Goal: Task Accomplishment & Management: Use online tool/utility

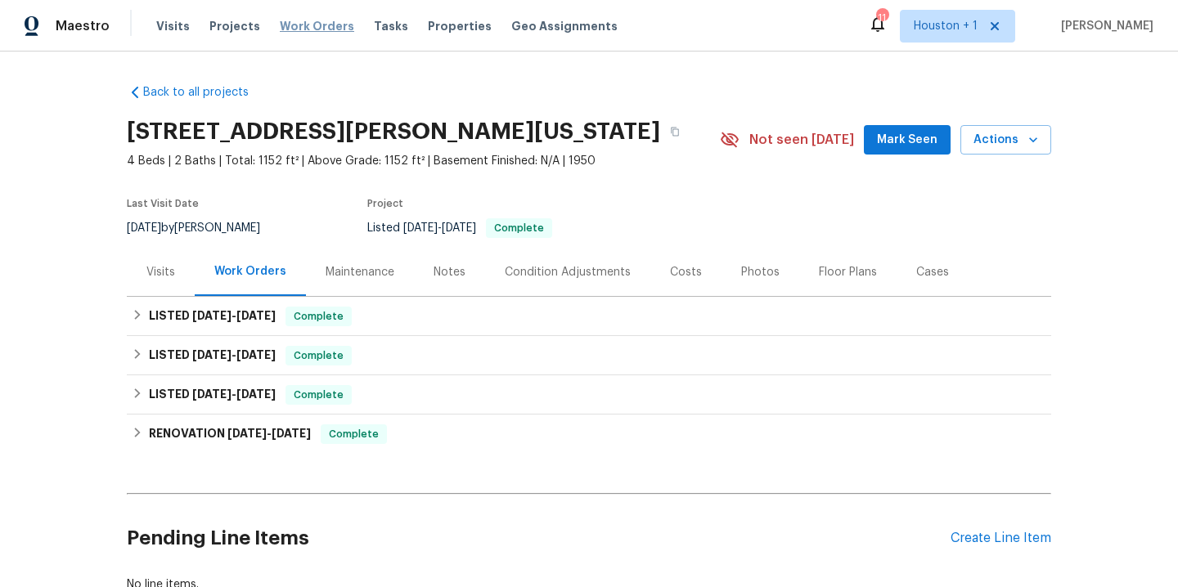
click at [287, 23] on span "Work Orders" at bounding box center [317, 26] width 74 height 16
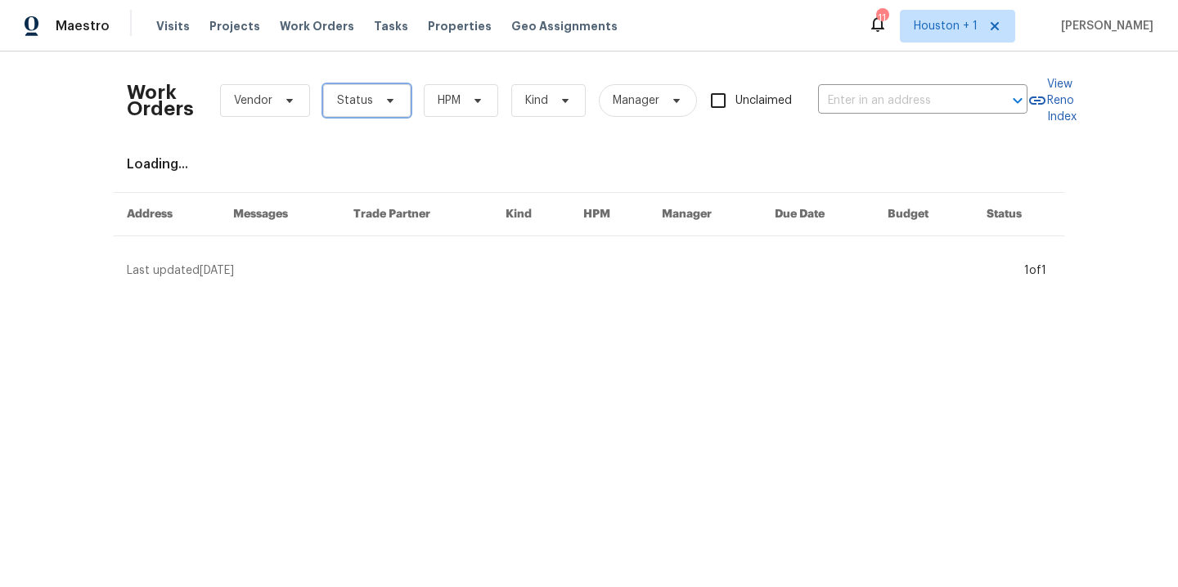
click at [353, 106] on span "Status" at bounding box center [355, 100] width 36 height 16
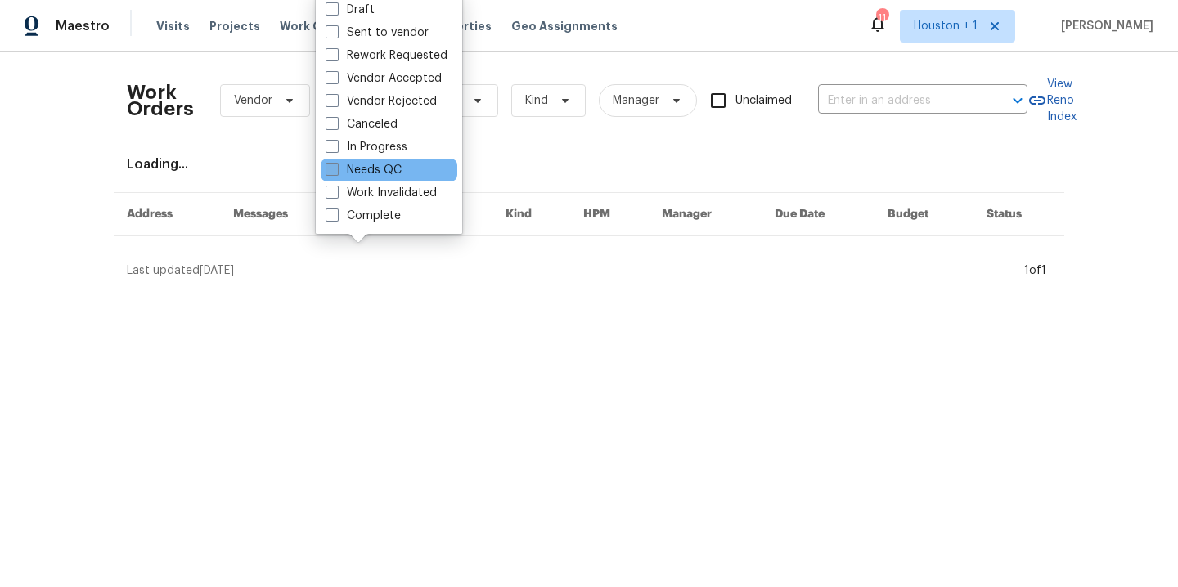
click at [372, 167] on label "Needs QC" at bounding box center [364, 170] width 76 height 16
click at [336, 167] on input "Needs QC" at bounding box center [331, 167] width 11 height 11
checkbox input "true"
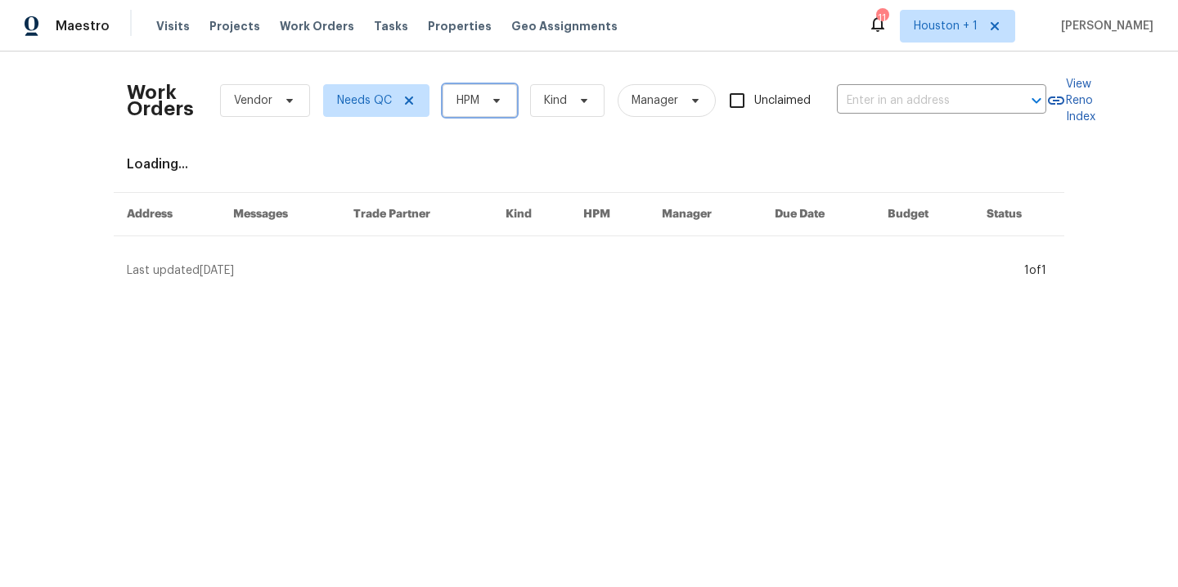
click at [485, 104] on span at bounding box center [494, 100] width 18 height 13
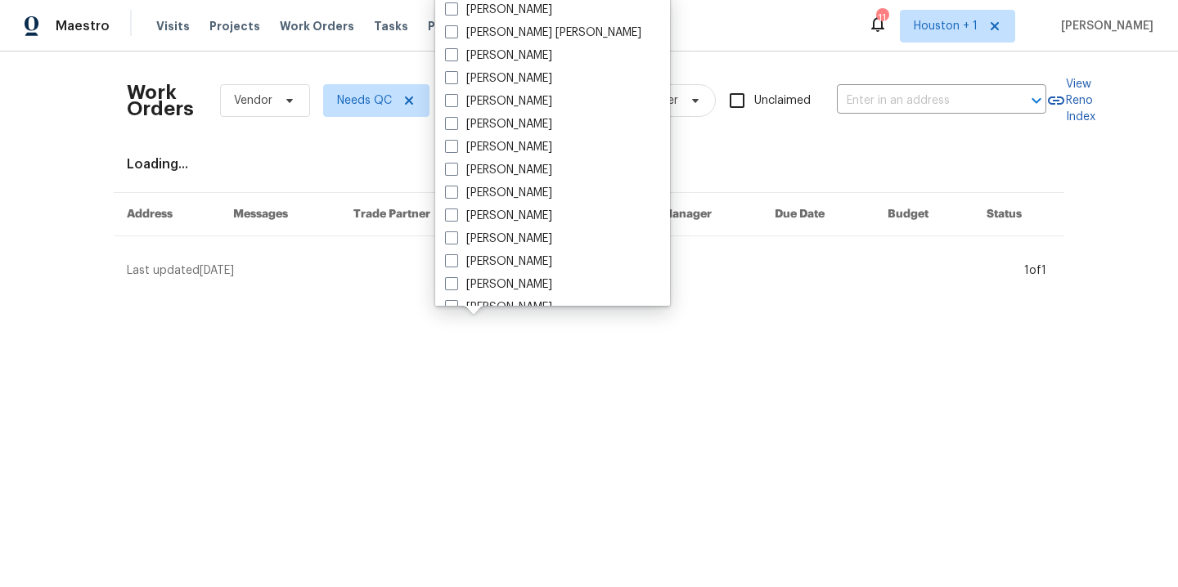
scroll to position [353, 0]
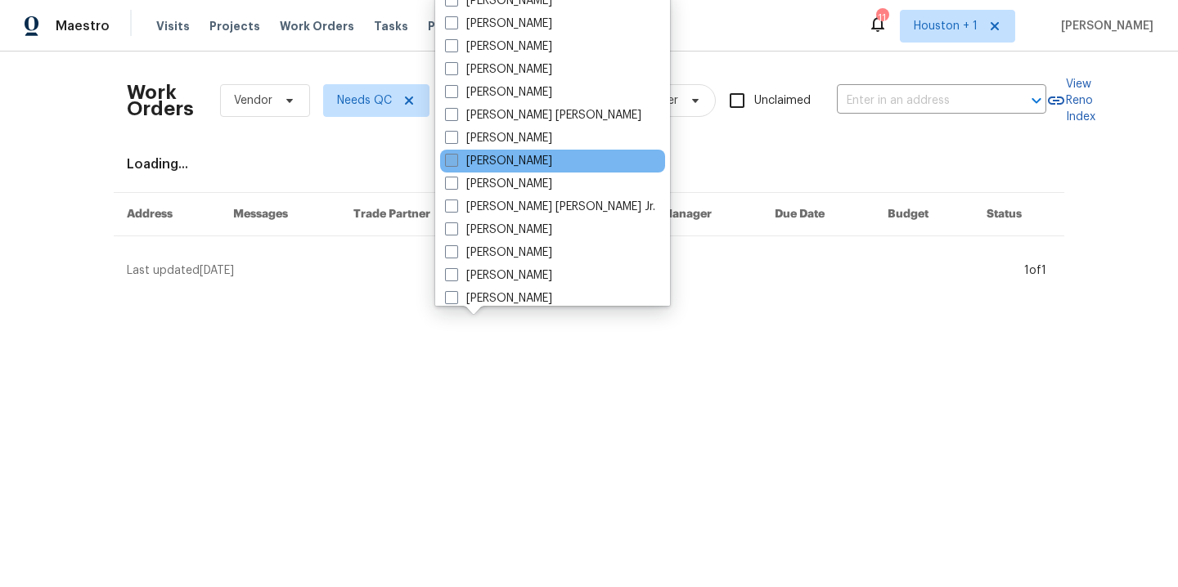
click at [514, 152] on div "[PERSON_NAME]" at bounding box center [552, 161] width 225 height 23
click at [510, 160] on label "[PERSON_NAME]" at bounding box center [498, 161] width 107 height 16
click at [456, 160] on input "[PERSON_NAME]" at bounding box center [450, 158] width 11 height 11
checkbox input "true"
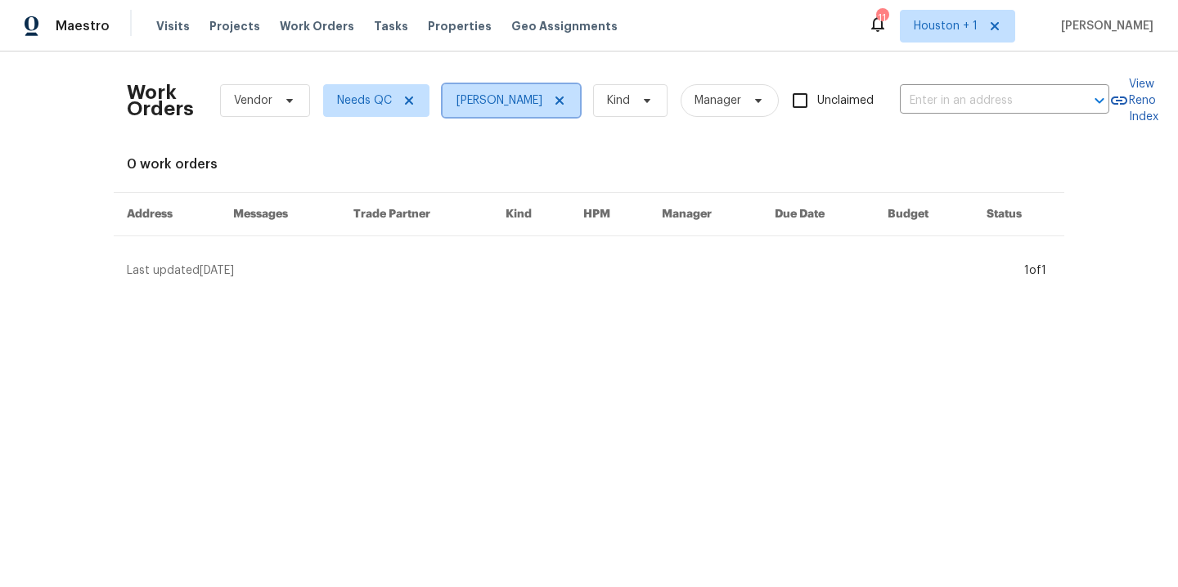
click at [553, 105] on icon at bounding box center [559, 100] width 13 height 13
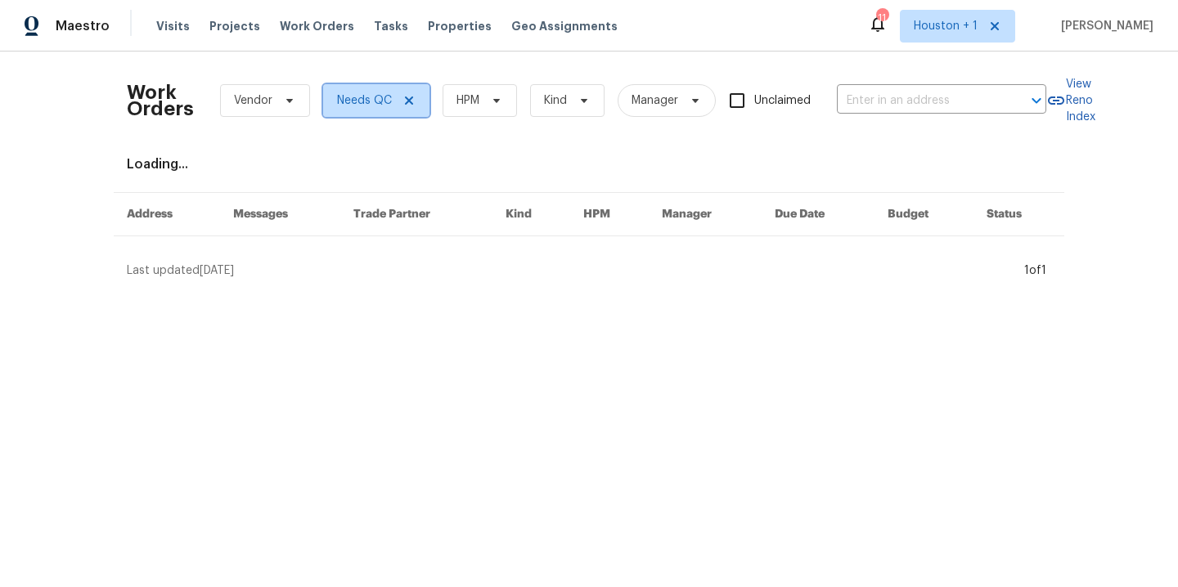
click at [403, 97] on icon at bounding box center [409, 100] width 13 height 13
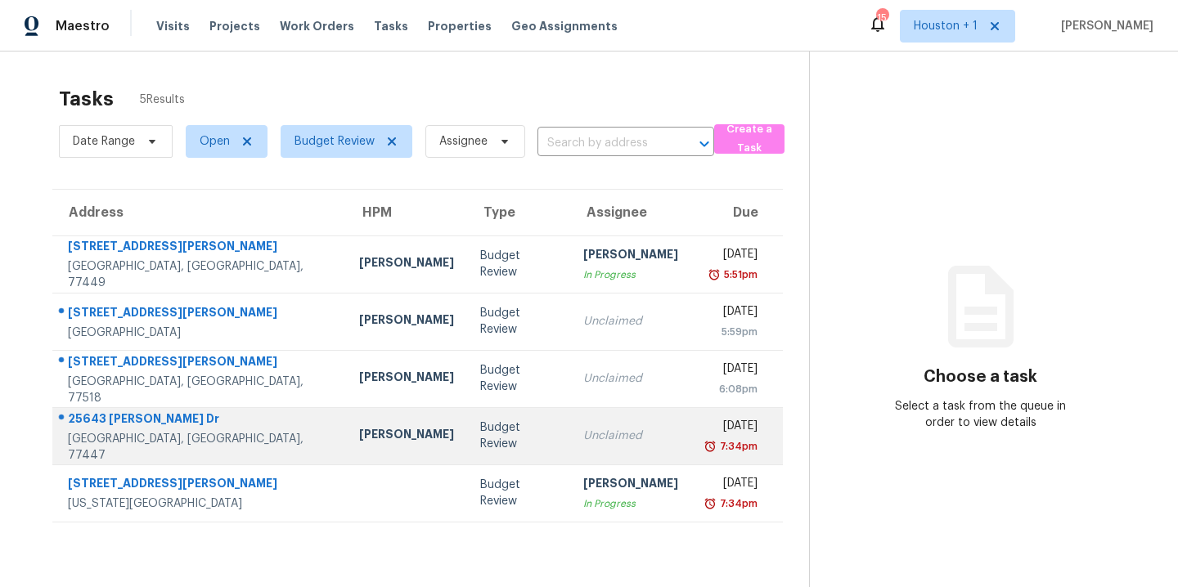
click at [359, 440] on div "[PERSON_NAME]" at bounding box center [406, 436] width 95 height 20
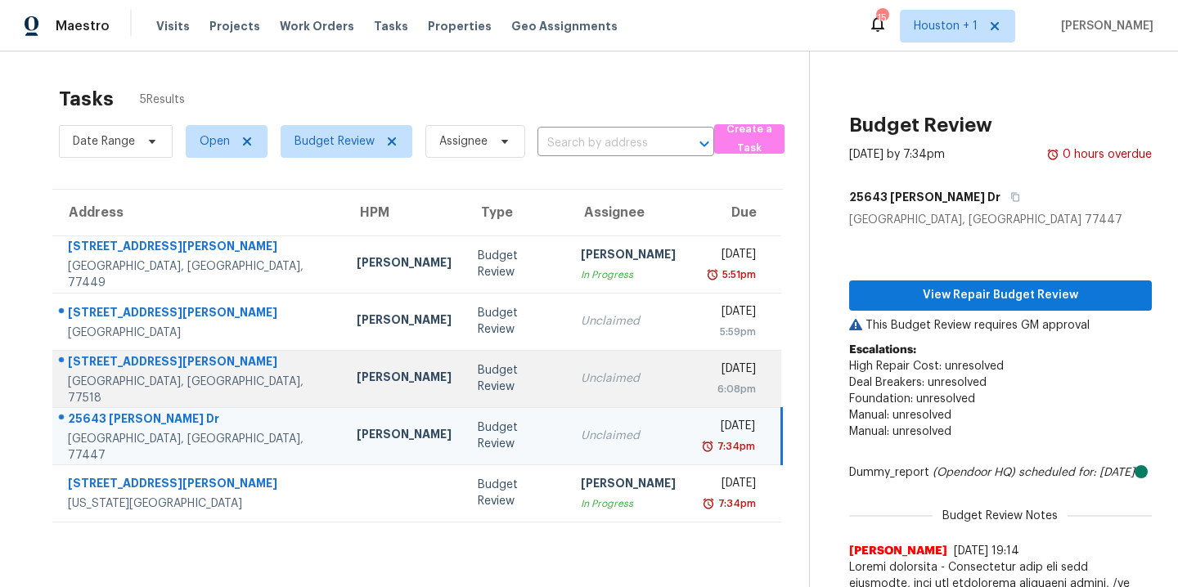
click at [357, 376] on div "Andy Taylor" at bounding box center [404, 379] width 95 height 20
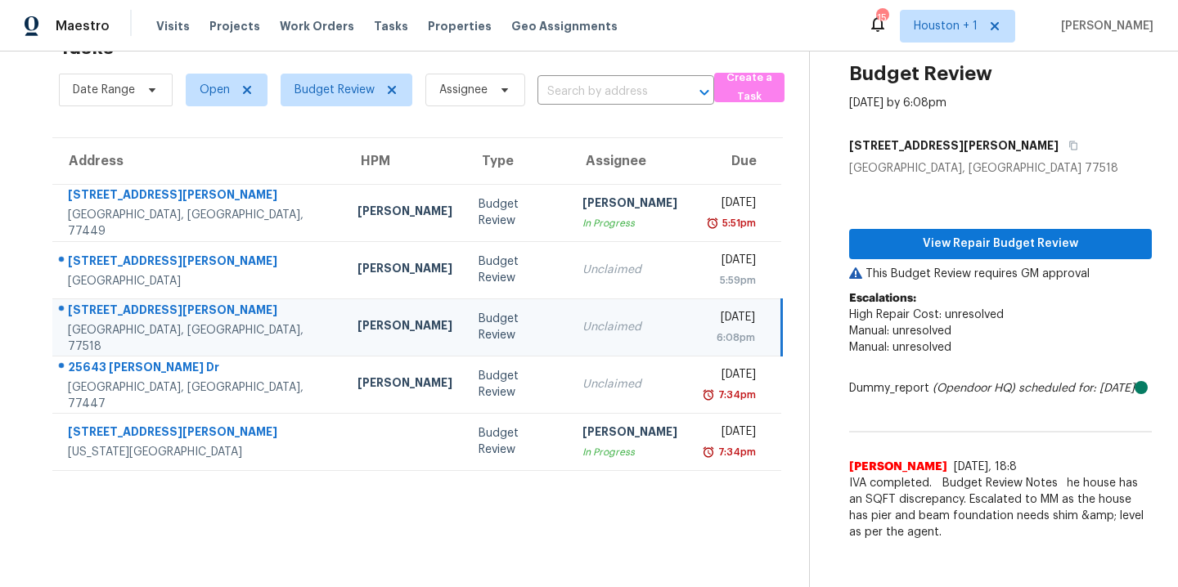
scroll to position [64, 0]
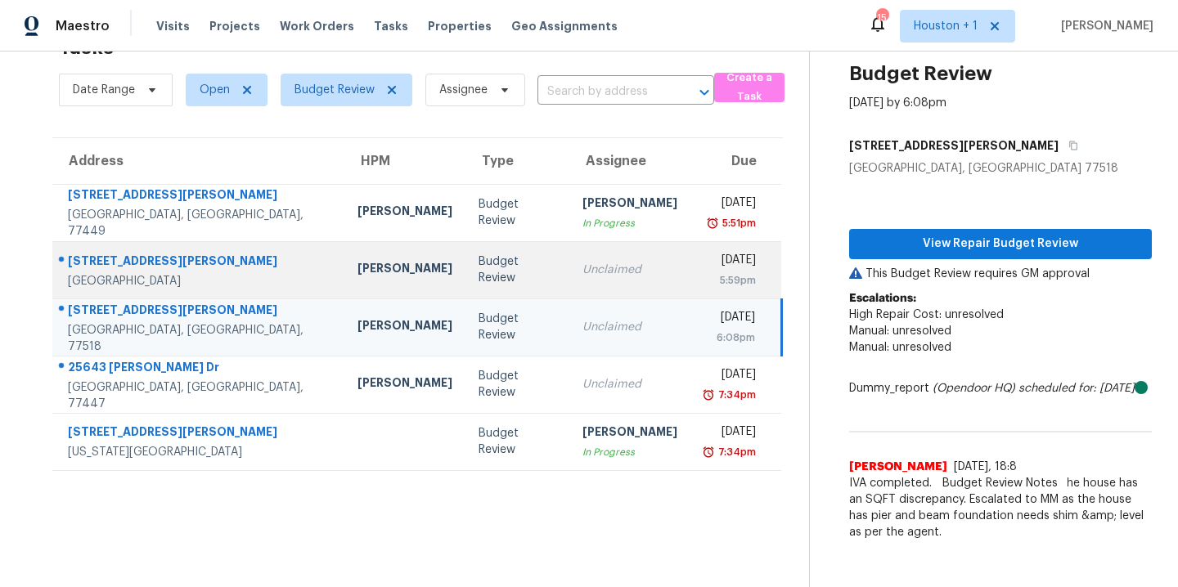
click at [358, 263] on div "Joseph Wolfe" at bounding box center [405, 270] width 95 height 20
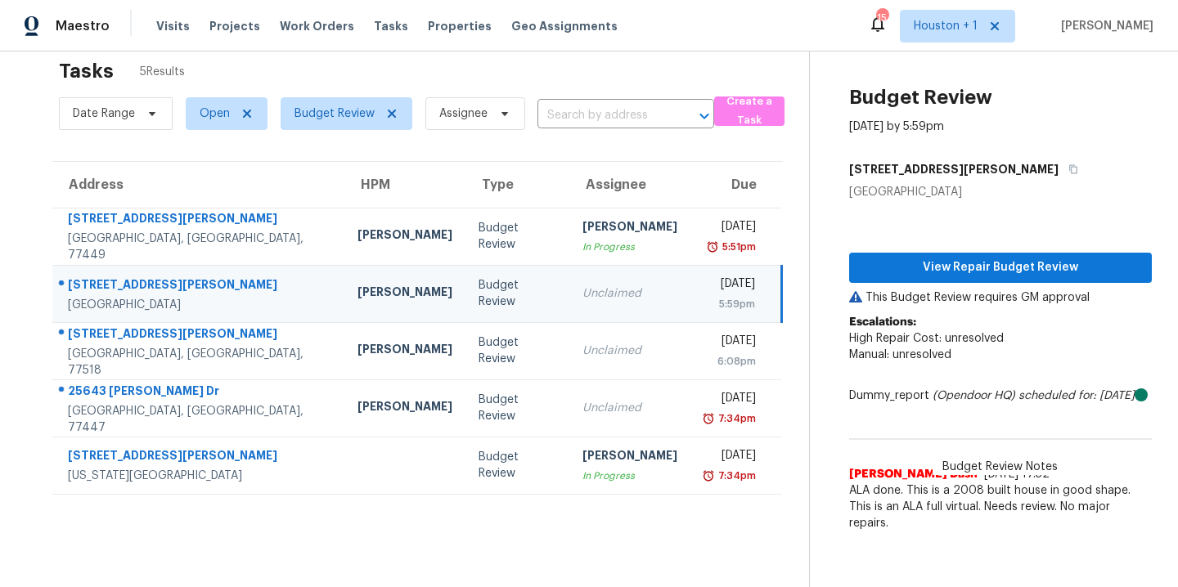
scroll to position [0, 0]
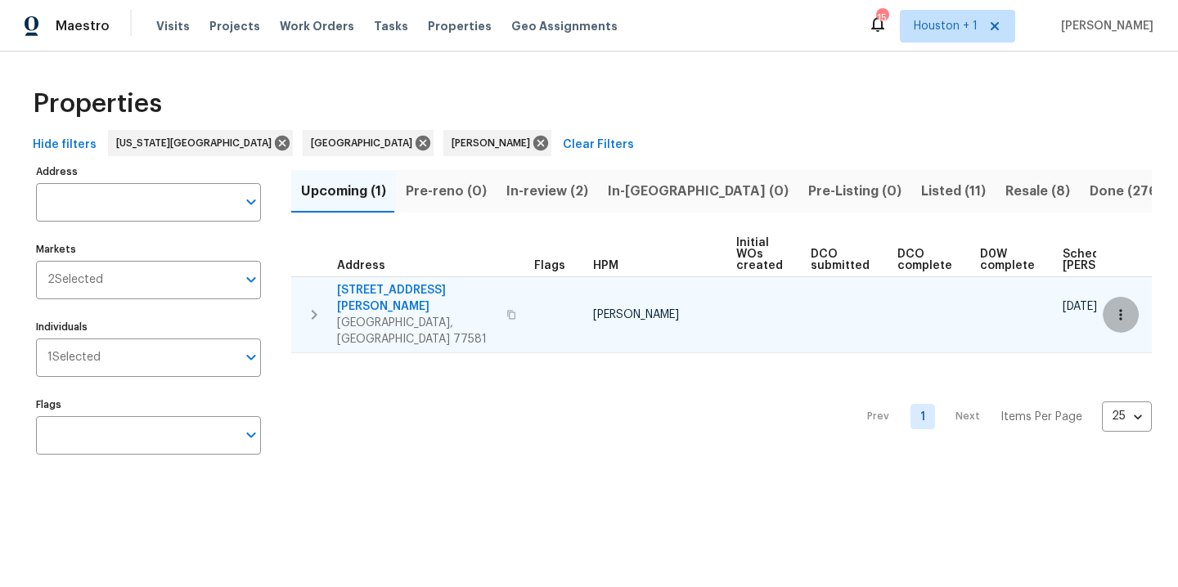
click at [1118, 304] on button "button" at bounding box center [1121, 315] width 36 height 36
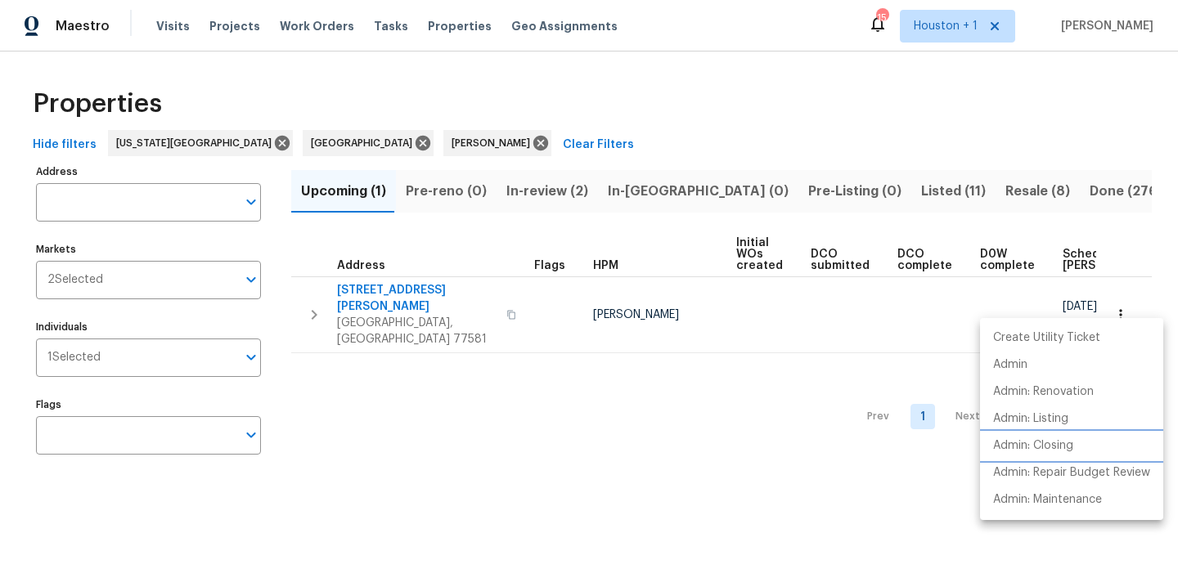
click at [1062, 450] on p "Admin: Closing" at bounding box center [1033, 446] width 80 height 17
click at [616, 146] on div at bounding box center [589, 293] width 1178 height 587
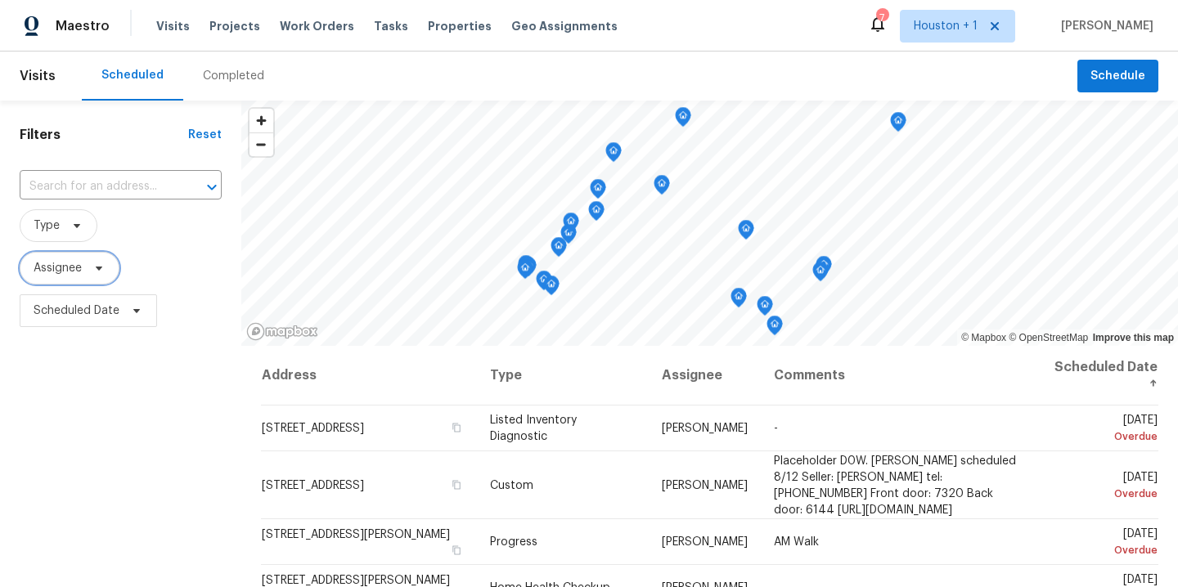
click at [79, 268] on span "Assignee" at bounding box center [58, 268] width 48 height 16
type input "stephen lacy"
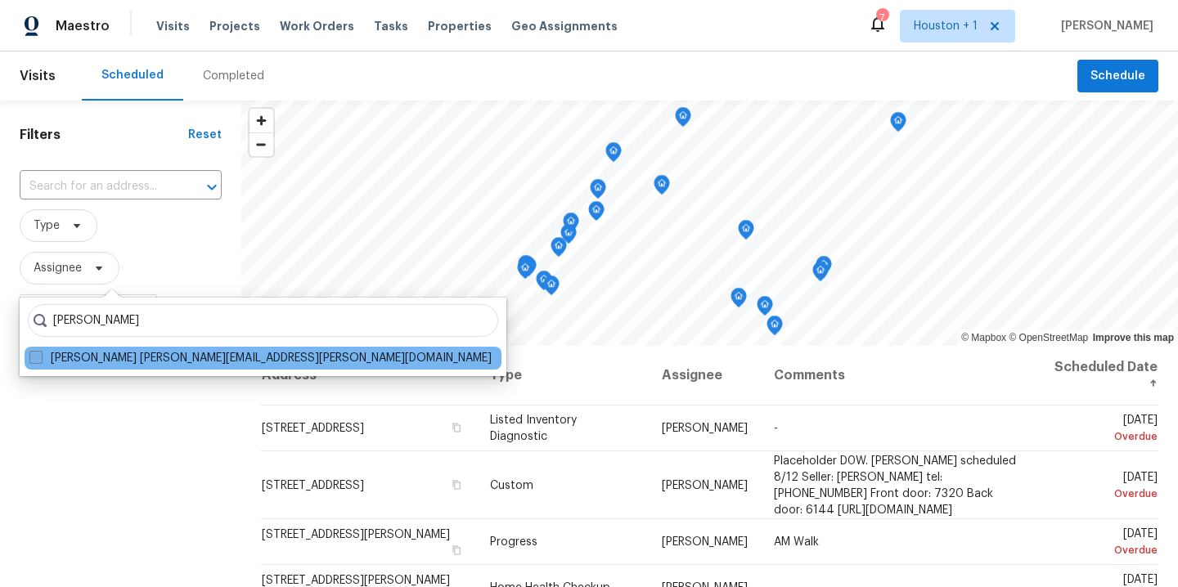
click at [68, 358] on label "Stephen Lacy stephen.lacy@opendoor.com" at bounding box center [260, 358] width 462 height 16
click at [40, 358] on input "Stephen Lacy stephen.lacy@opendoor.com" at bounding box center [34, 355] width 11 height 11
checkbox input "true"
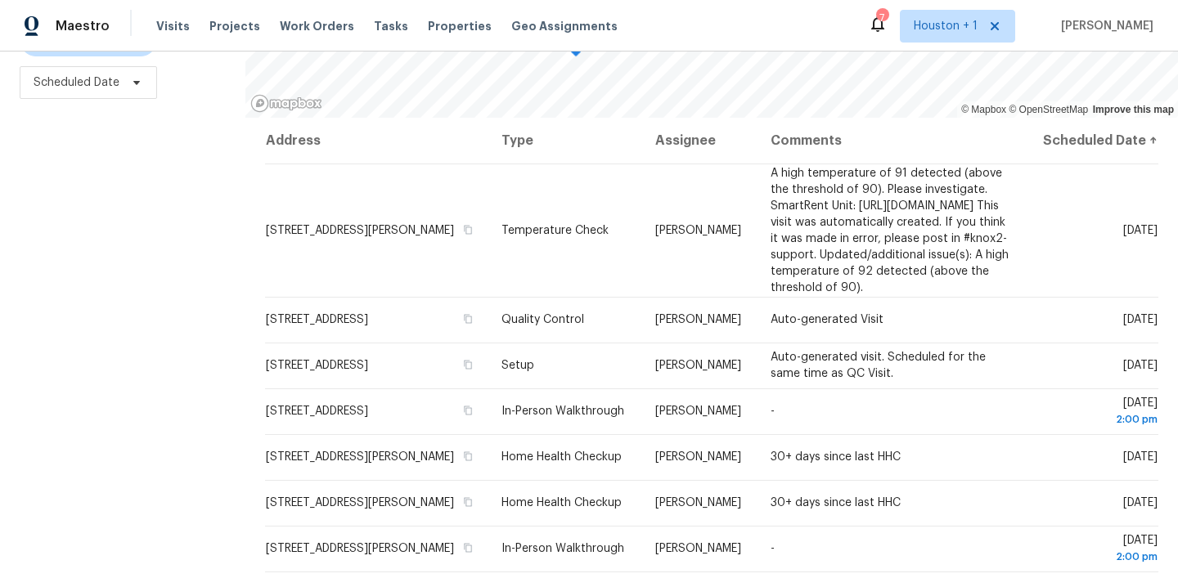
scroll to position [210, 0]
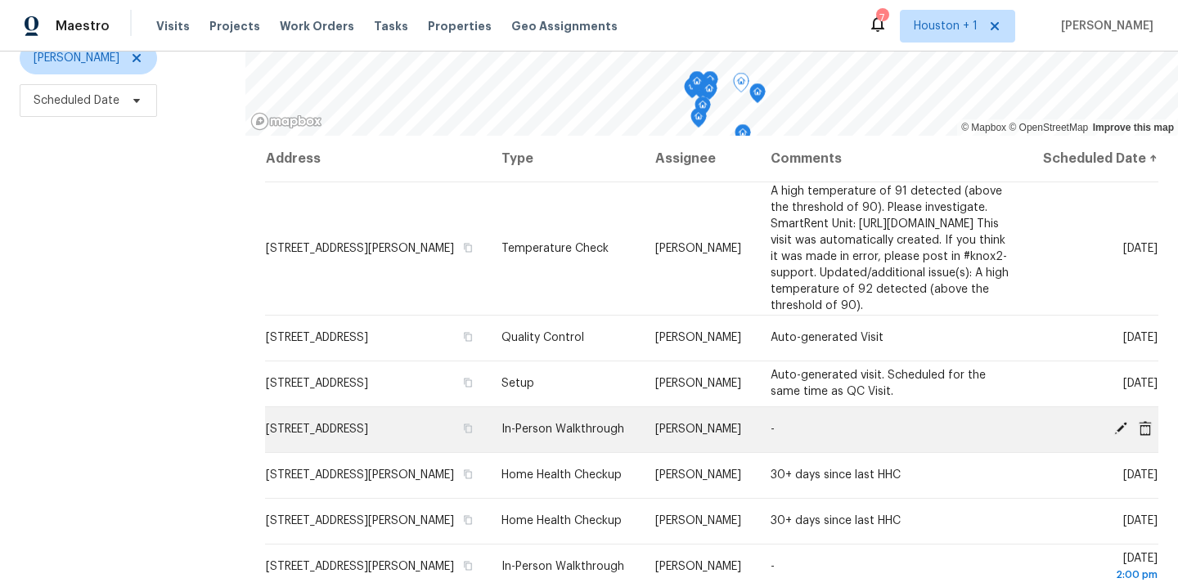
click at [1114, 436] on icon at bounding box center [1121, 428] width 15 height 15
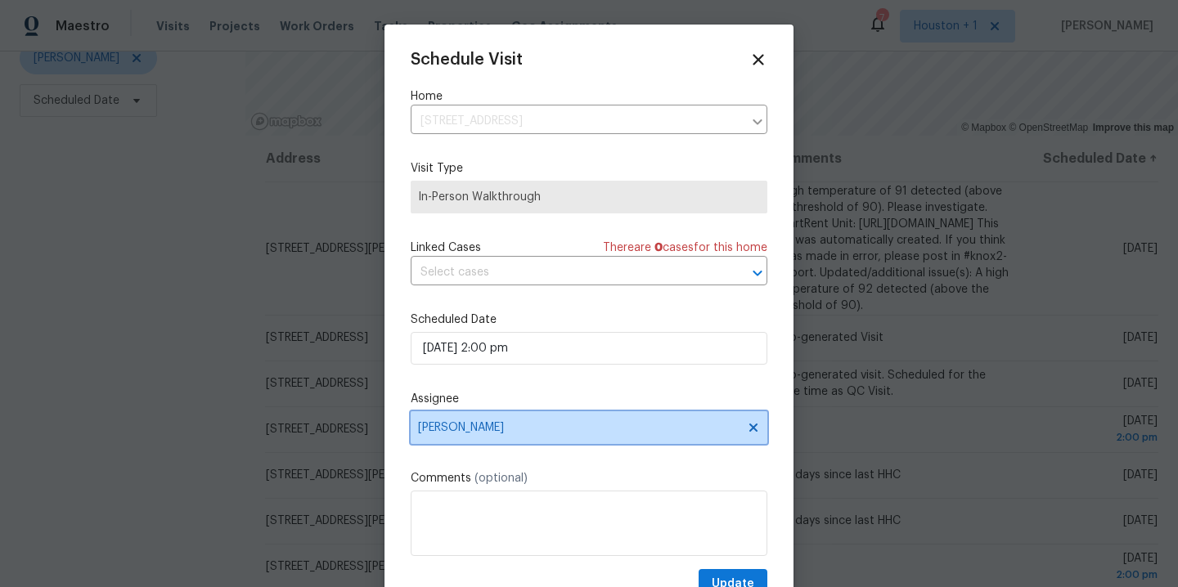
click at [615, 439] on span "Stephen Lacy" at bounding box center [589, 428] width 357 height 33
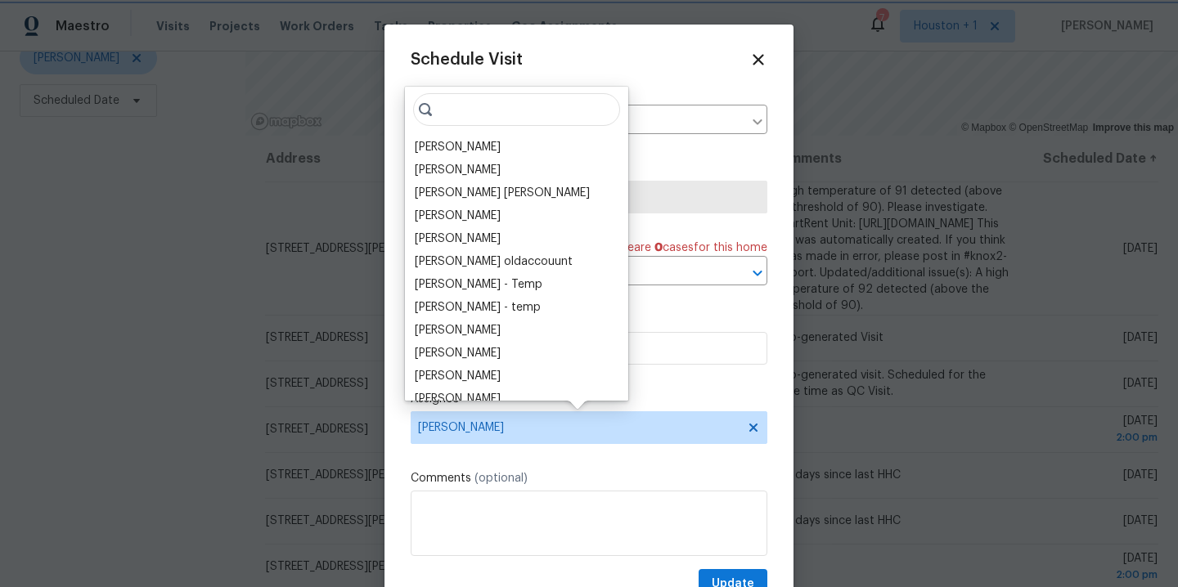
click at [41, 322] on div at bounding box center [589, 293] width 1178 height 587
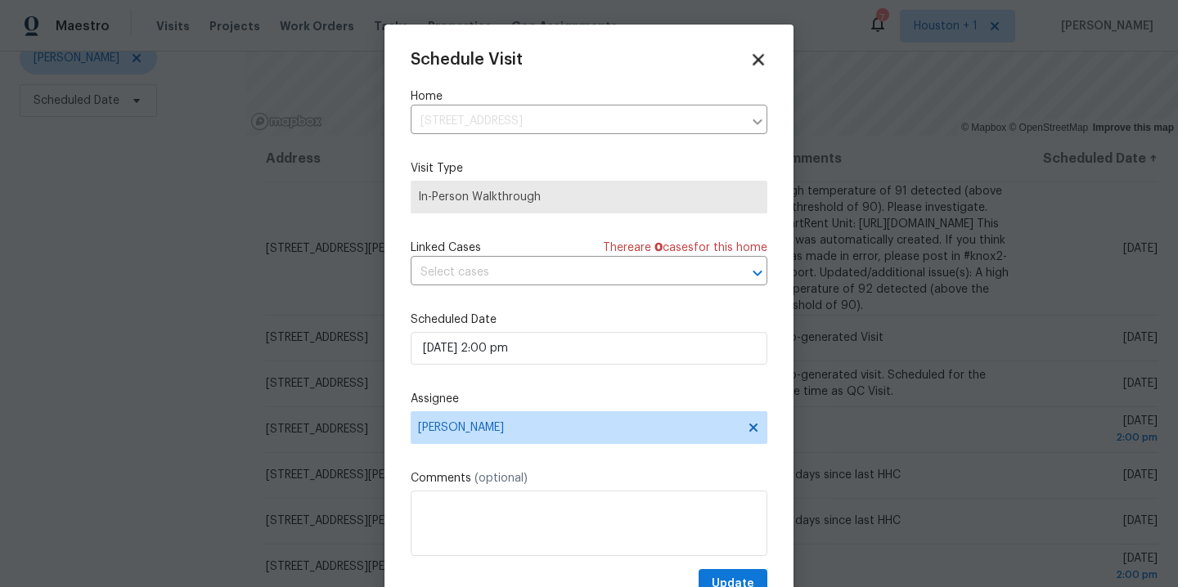
click at [749, 59] on icon at bounding box center [758, 59] width 19 height 19
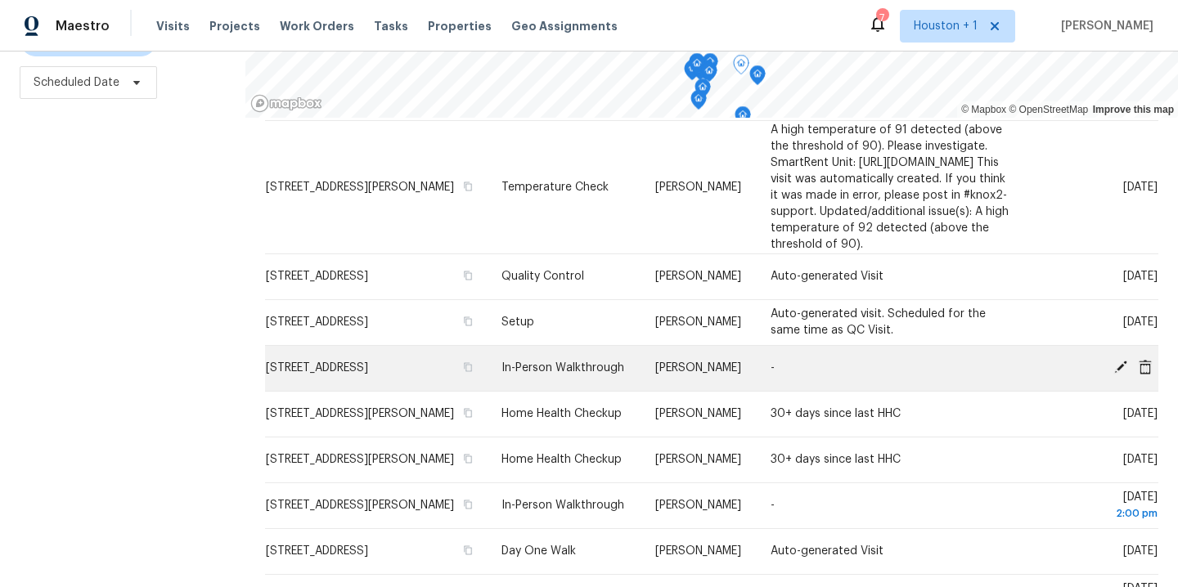
scroll to position [160, 0]
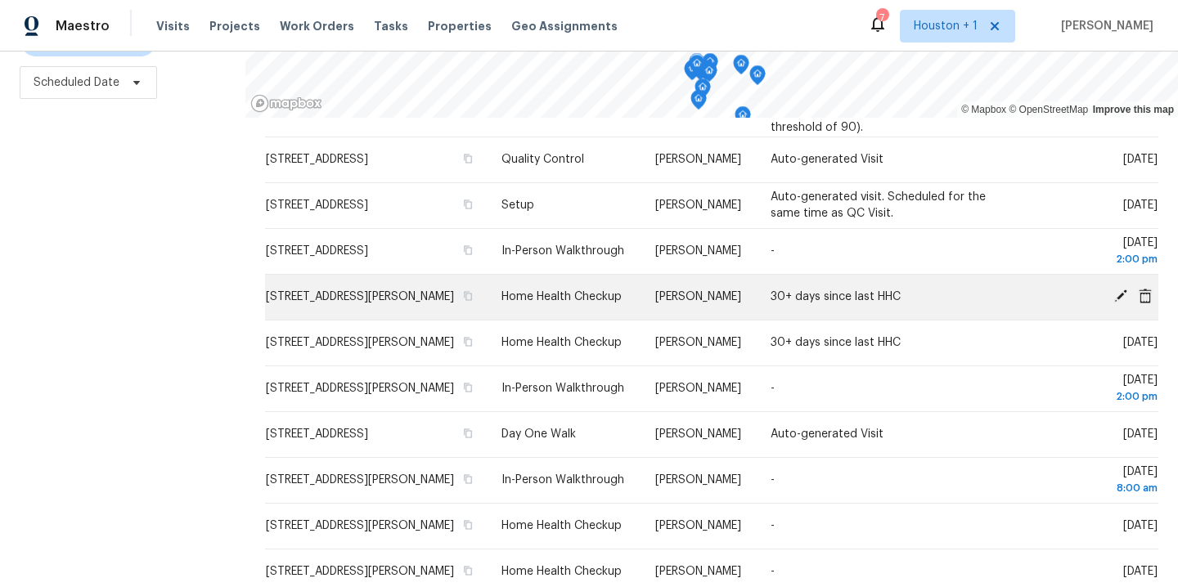
click at [1114, 303] on icon at bounding box center [1120, 296] width 13 height 13
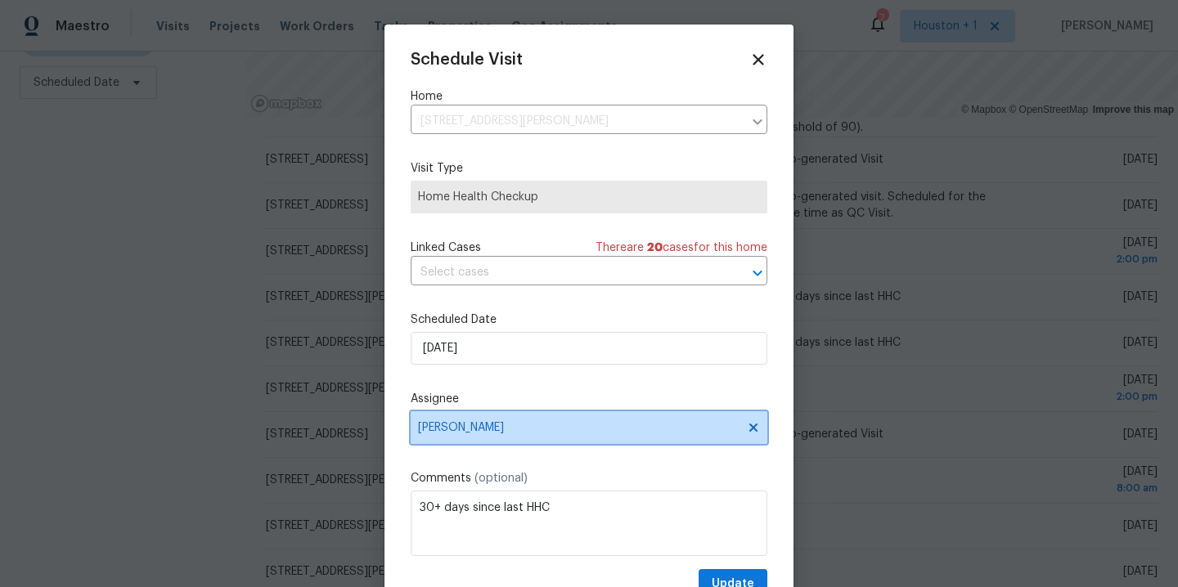
click at [567, 444] on span "Stephen Lacy" at bounding box center [589, 428] width 357 height 33
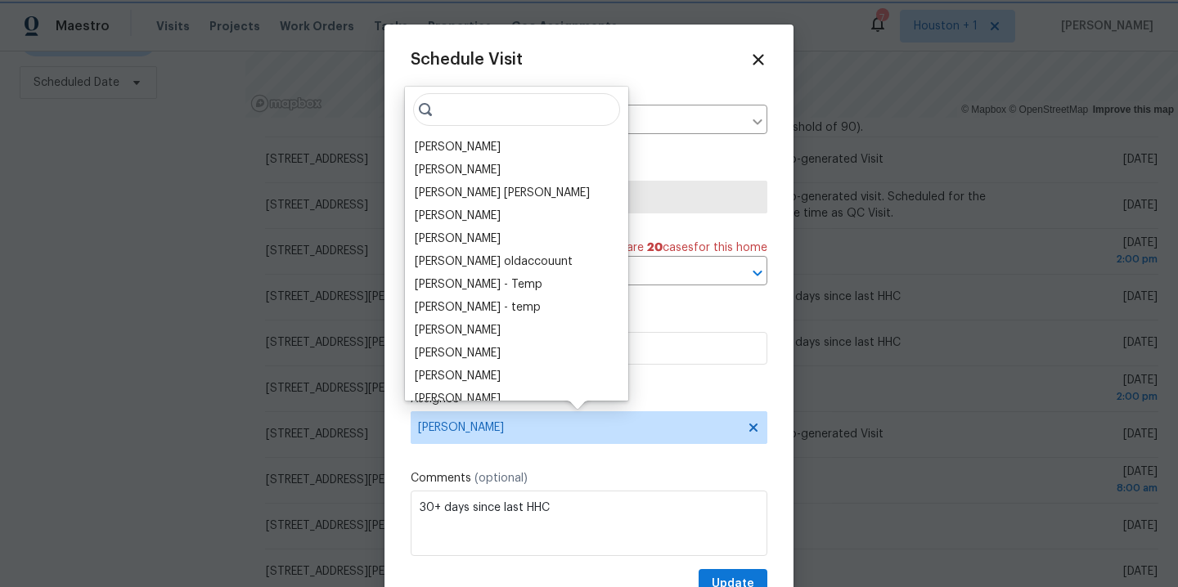
click at [19, 301] on div at bounding box center [589, 293] width 1178 height 587
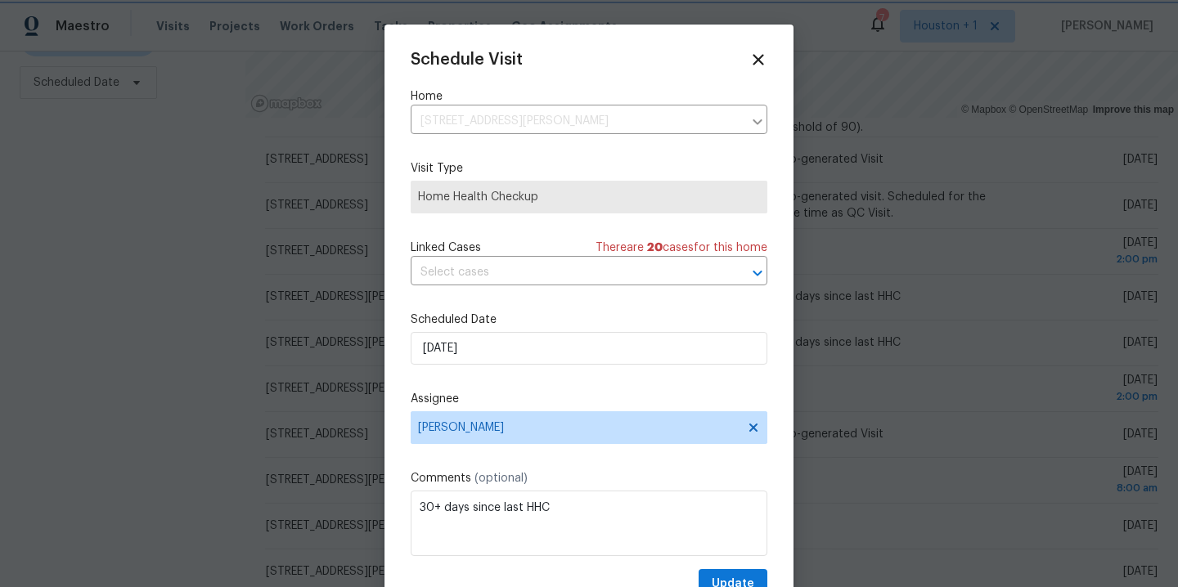
click at [95, 281] on div at bounding box center [589, 293] width 1178 height 587
click at [749, 57] on icon at bounding box center [758, 59] width 19 height 19
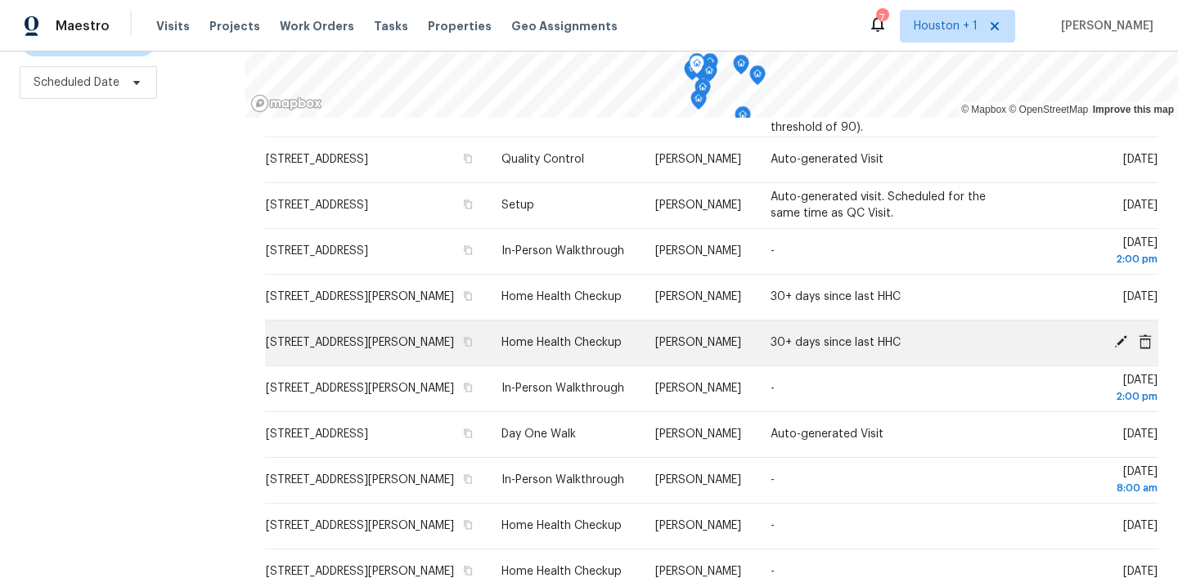
click at [1114, 349] on icon at bounding box center [1120, 341] width 13 height 13
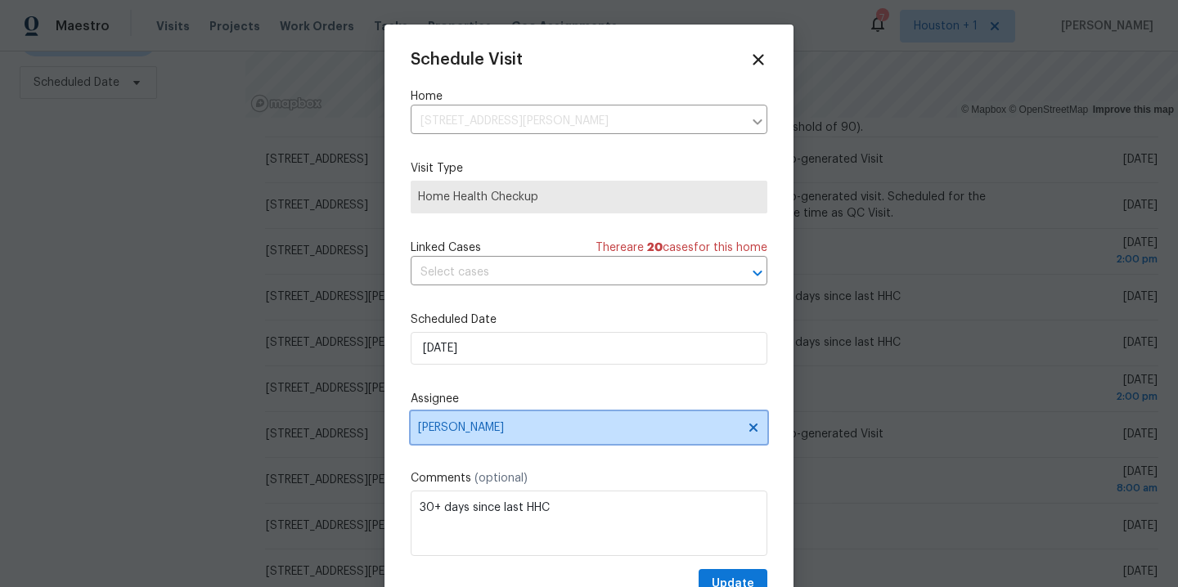
click at [556, 434] on span "Stephen Lacy" at bounding box center [578, 427] width 321 height 13
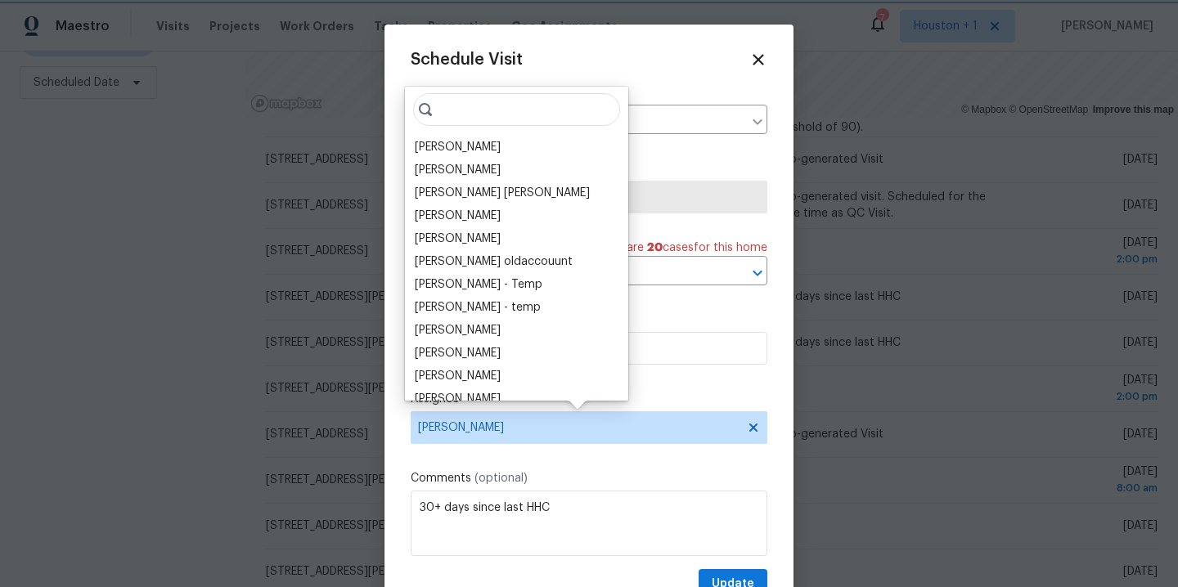
click at [11, 277] on div at bounding box center [589, 293] width 1178 height 587
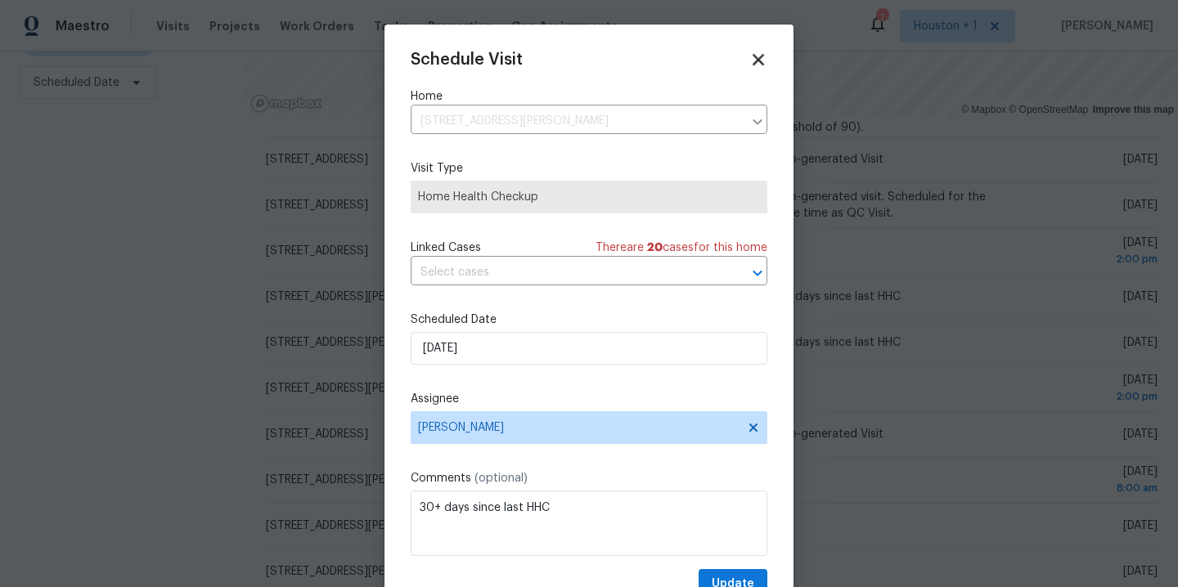
click at [749, 64] on icon at bounding box center [758, 59] width 19 height 19
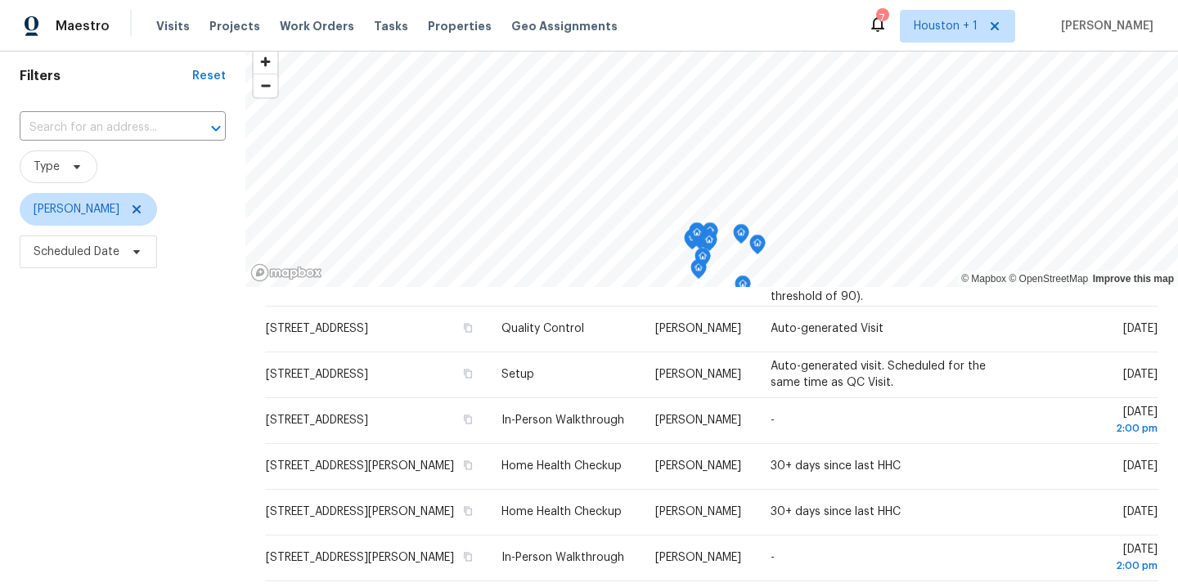
scroll to position [0, 0]
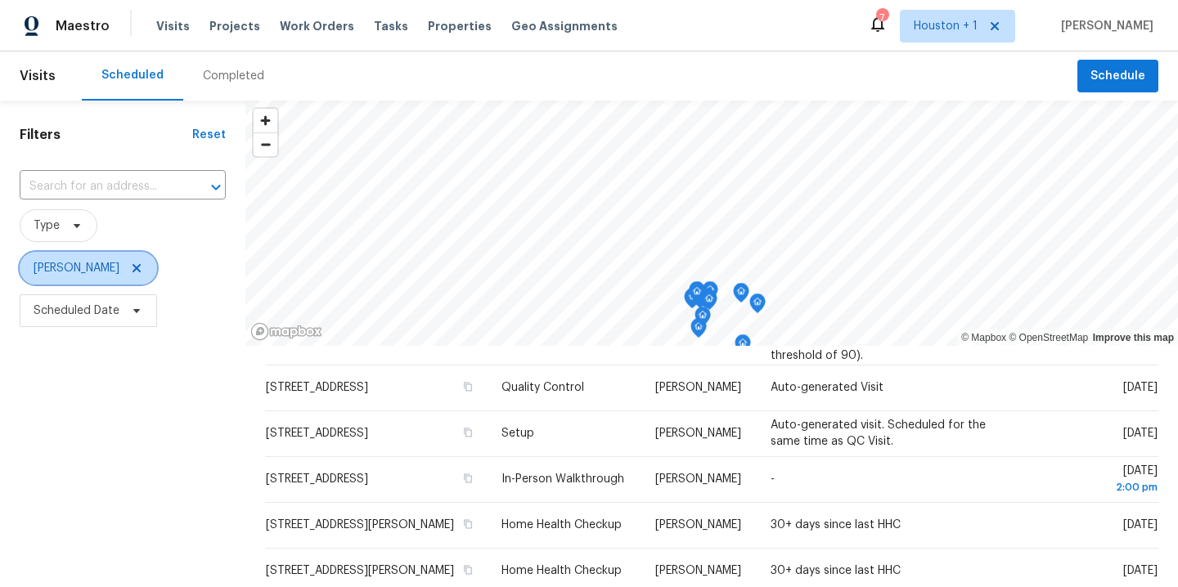
click at [130, 266] on icon at bounding box center [136, 268] width 13 height 13
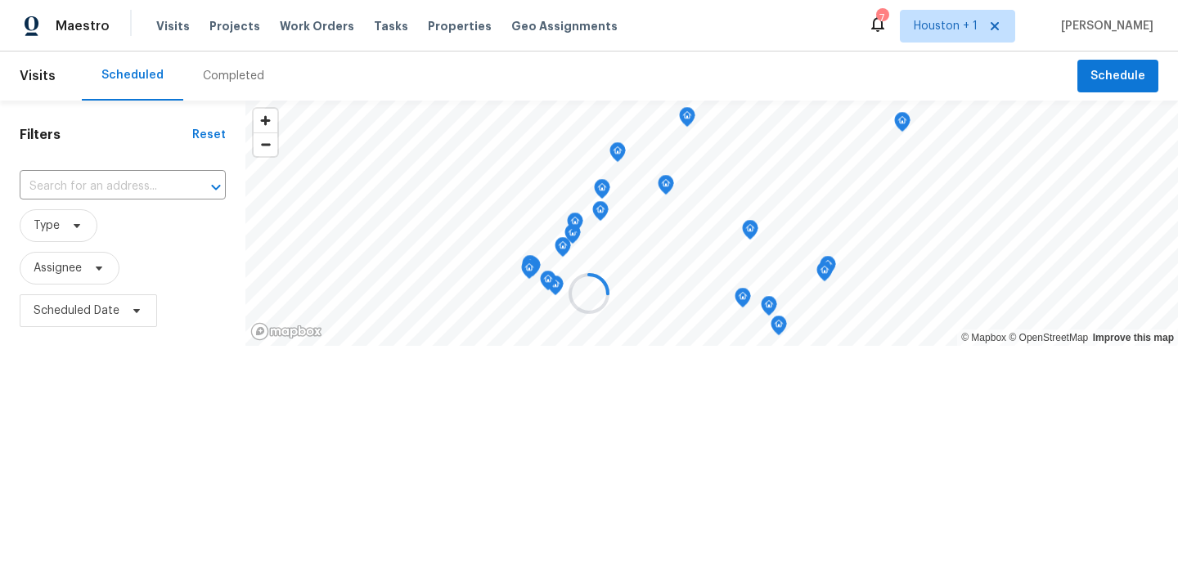
click at [72, 277] on div at bounding box center [589, 293] width 1178 height 587
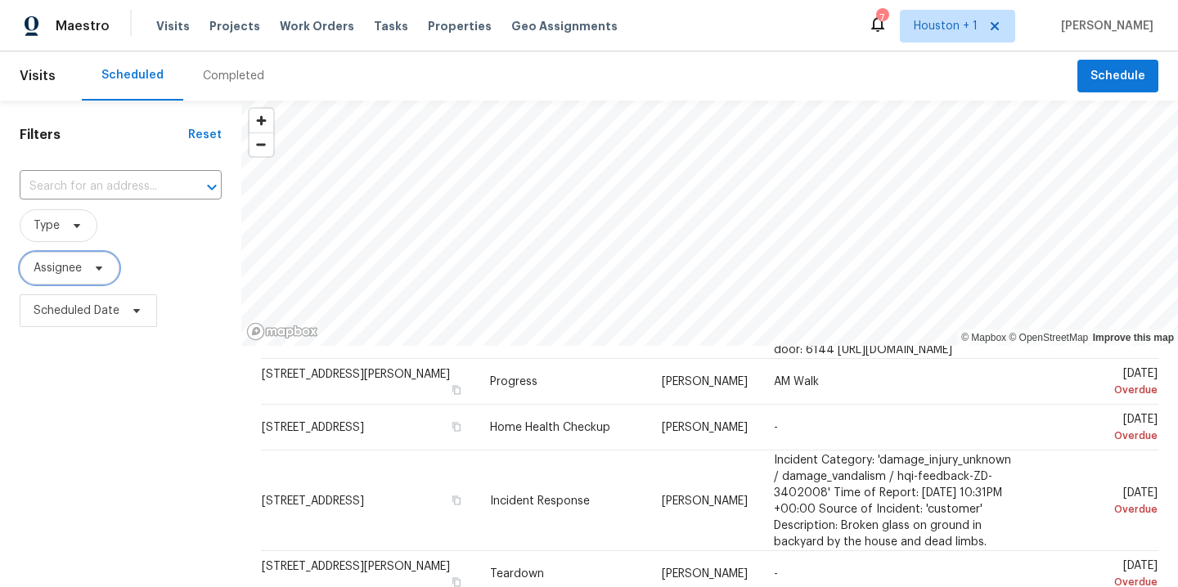
click at [68, 277] on span "Assignee" at bounding box center [58, 268] width 48 height 16
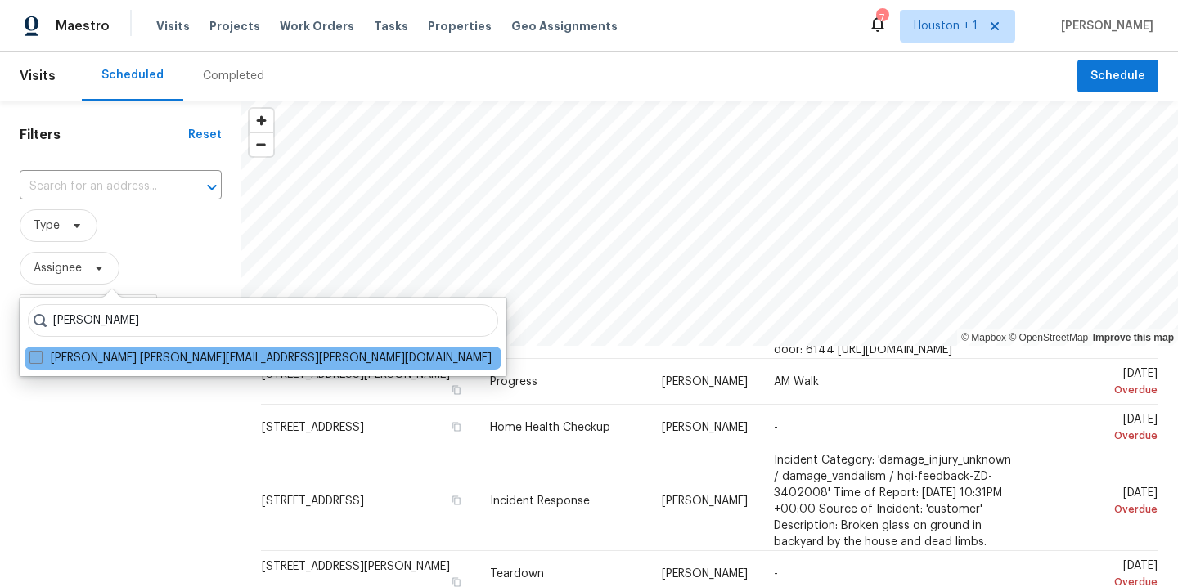
type input "andy taylor"
click at [107, 362] on label "Andy Taylor andy.taylor@opendoor.com" at bounding box center [260, 358] width 462 height 16
click at [40, 361] on input "Andy Taylor andy.taylor@opendoor.com" at bounding box center [34, 355] width 11 height 11
checkbox input "true"
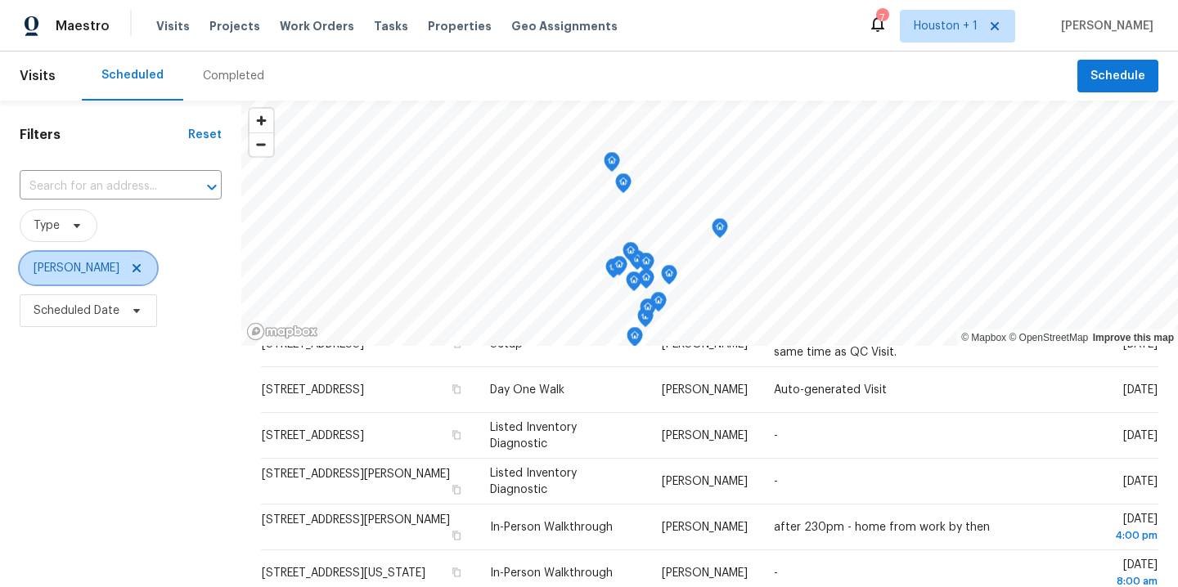
click at [68, 268] on span "Andy Taylor" at bounding box center [77, 268] width 86 height 16
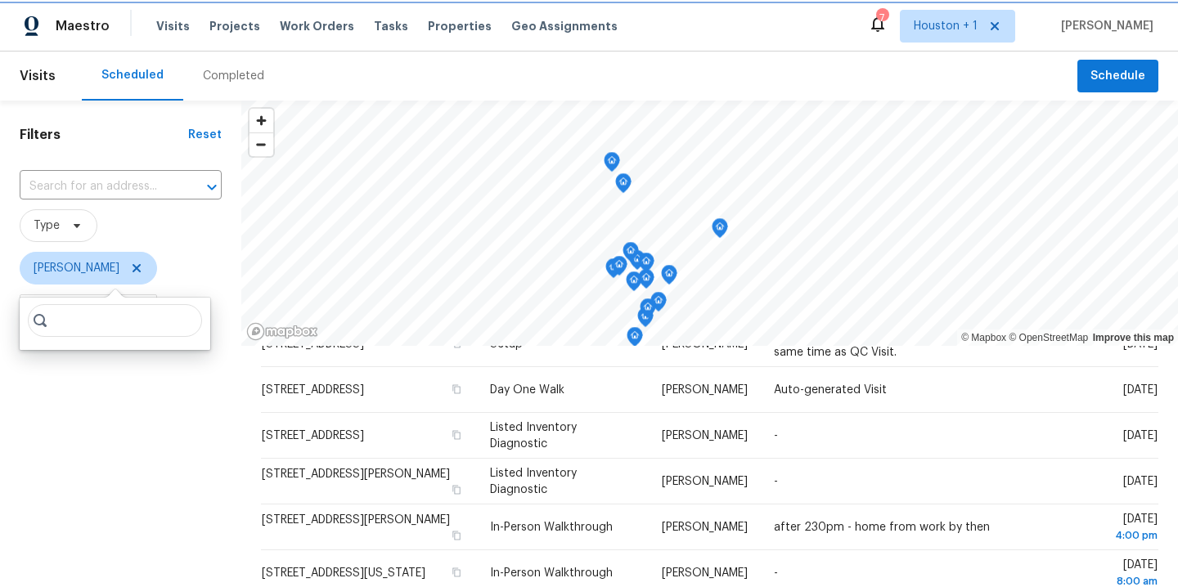
click at [133, 271] on icon at bounding box center [137, 268] width 8 height 8
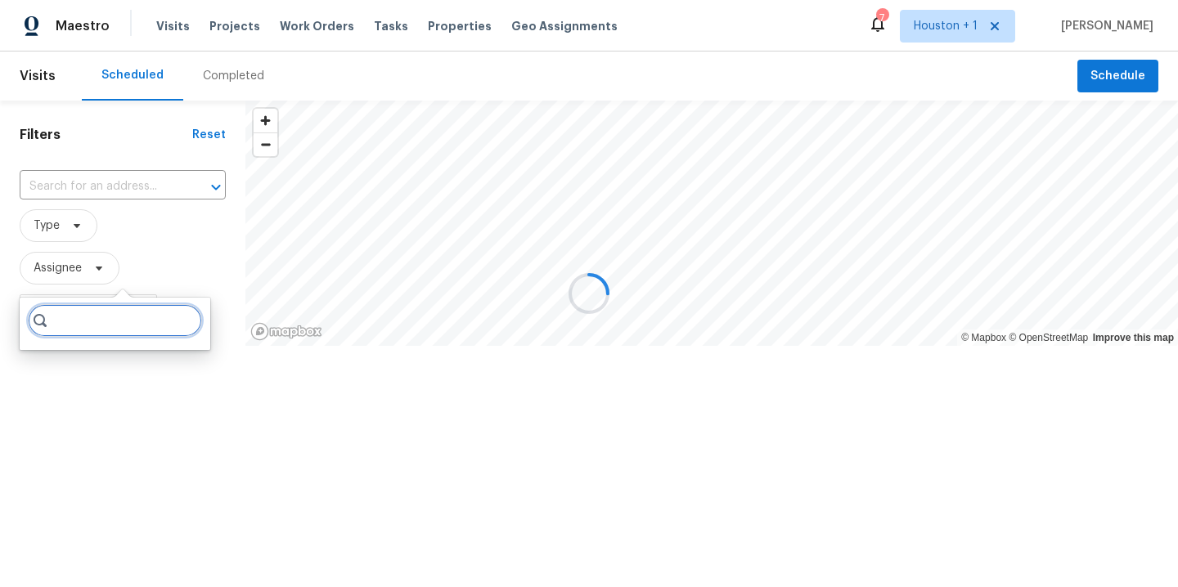
click at [112, 329] on input "search" at bounding box center [115, 320] width 174 height 33
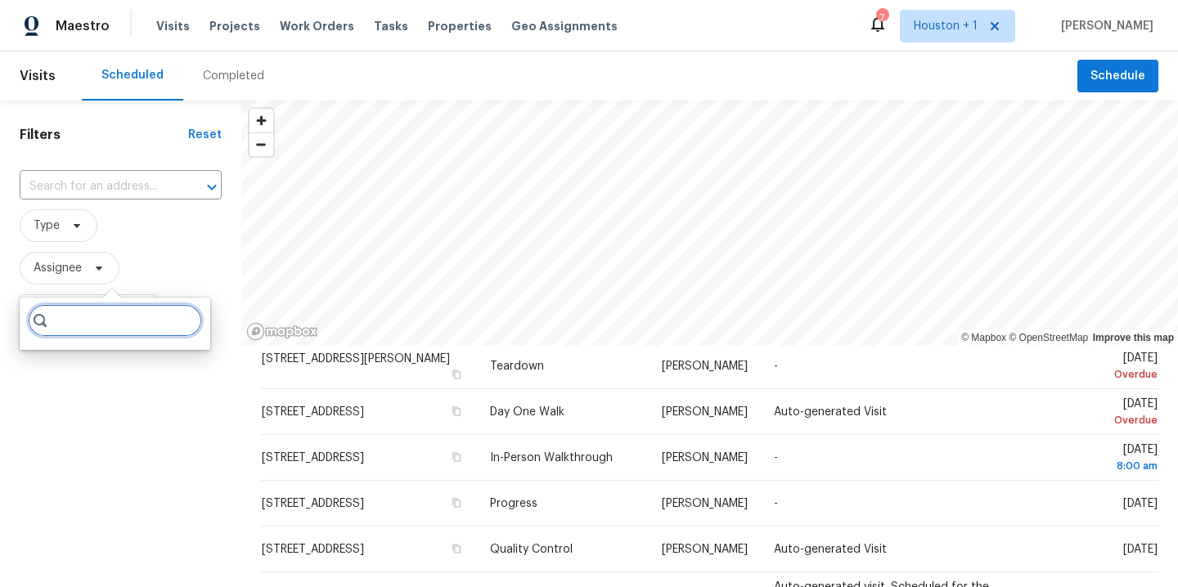
type input "a"
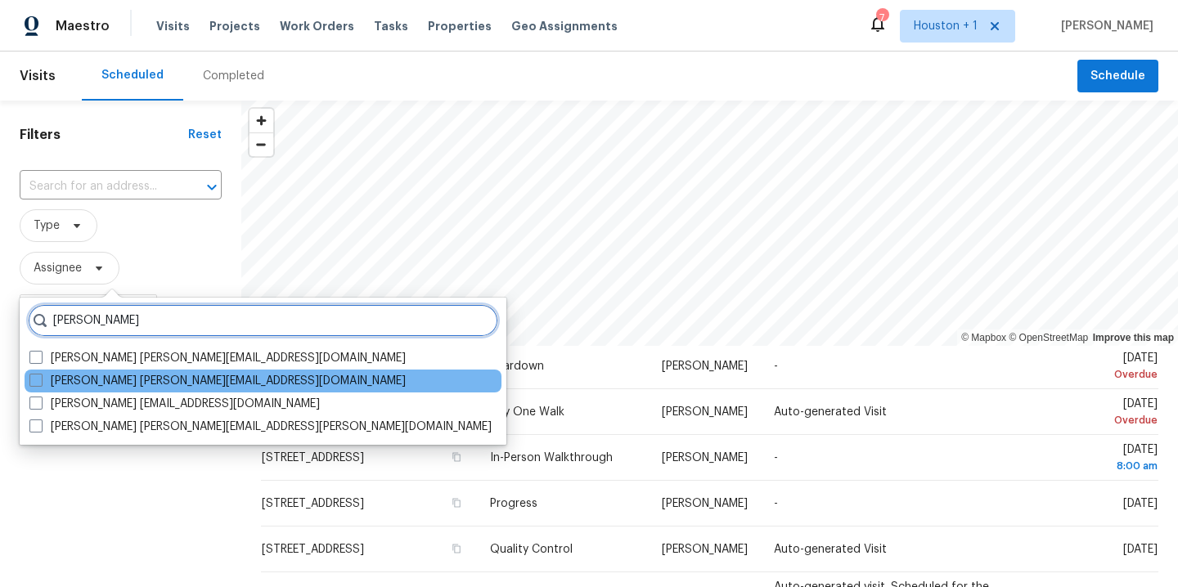
type input "maria z"
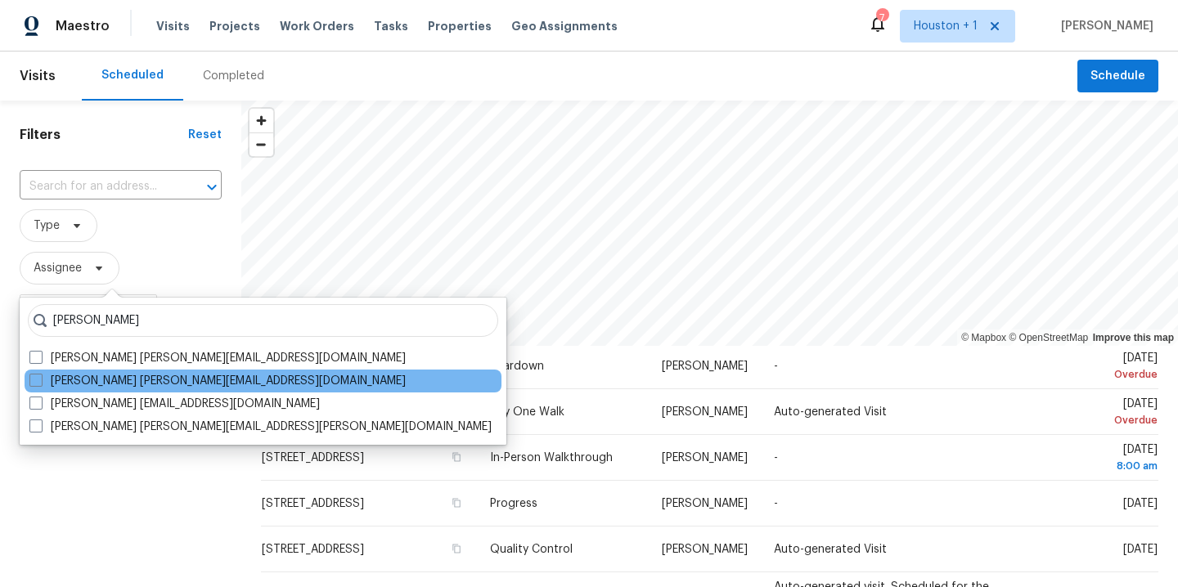
click at [127, 390] on div "Maria Zakharnitskaia maria.zakharnitskaia@opendoor.com" at bounding box center [263, 381] width 477 height 23
click at [126, 385] on label "Maria Zakharnitskaia maria.zakharnitskaia@opendoor.com" at bounding box center [217, 381] width 376 height 16
click at [40, 384] on input "Maria Zakharnitskaia maria.zakharnitskaia@opendoor.com" at bounding box center [34, 378] width 11 height 11
checkbox input "true"
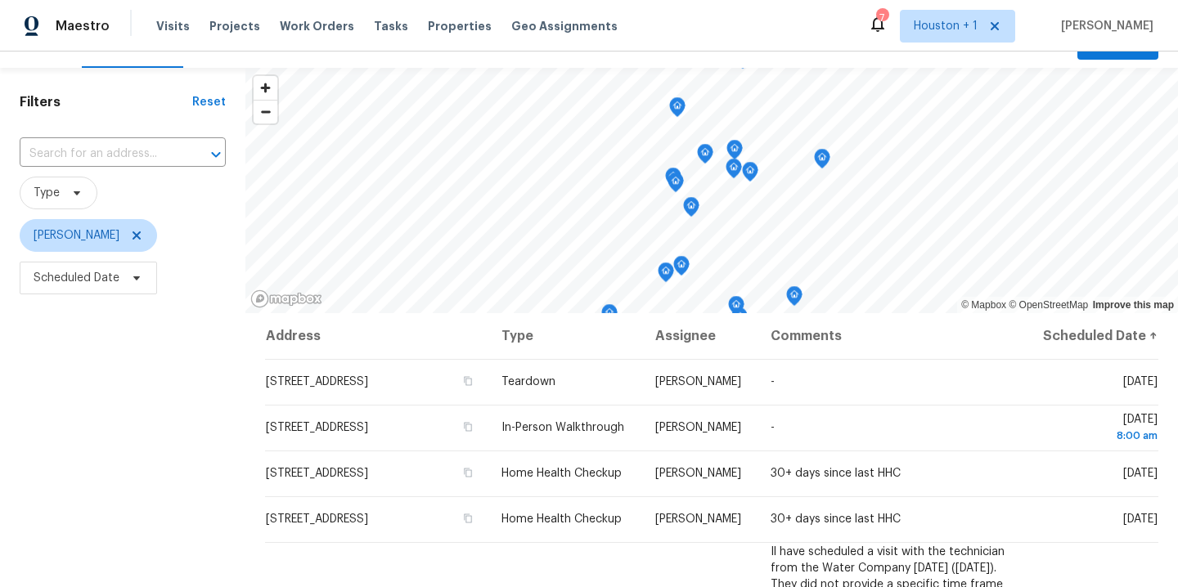
scroll to position [154, 0]
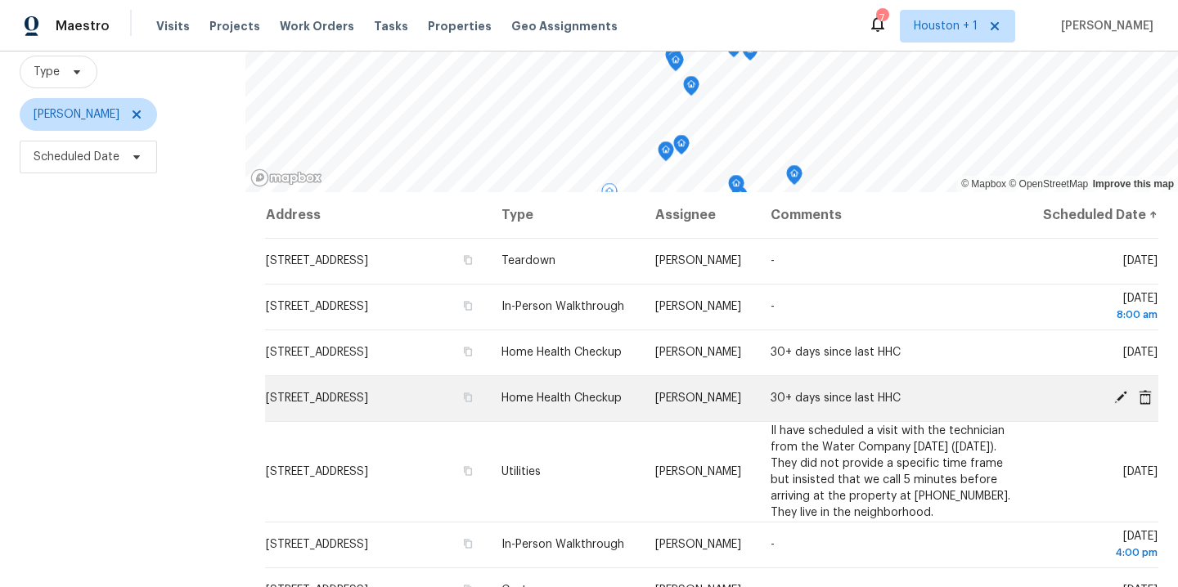
click at [1114, 404] on icon at bounding box center [1121, 397] width 15 height 15
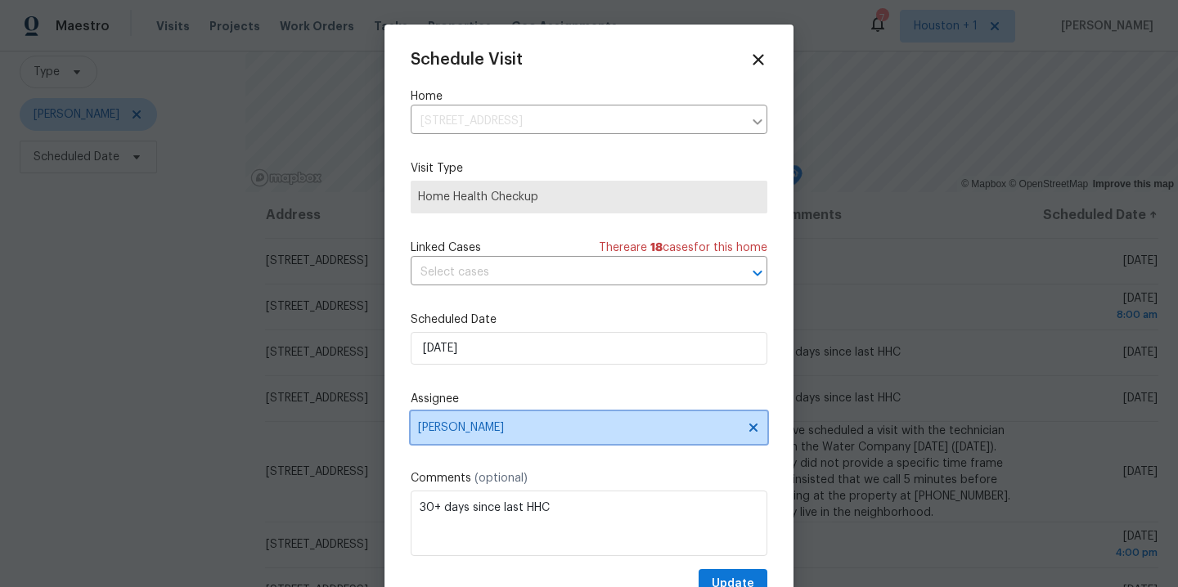
click at [580, 426] on span "Maria Zakharnitskaia" at bounding box center [578, 427] width 321 height 13
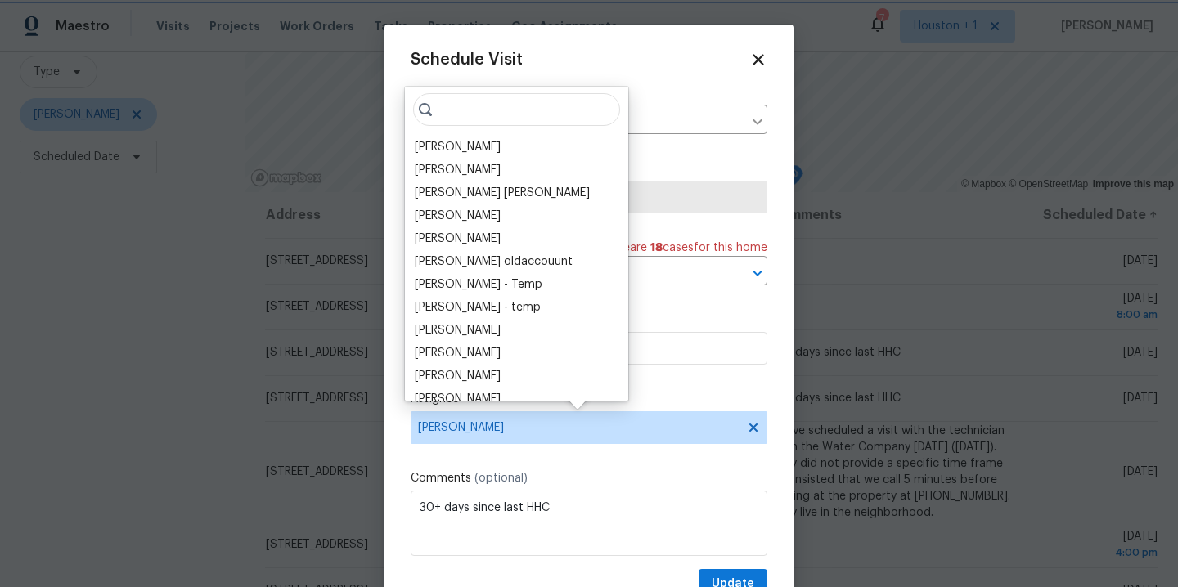
click at [112, 307] on div at bounding box center [589, 293] width 1178 height 587
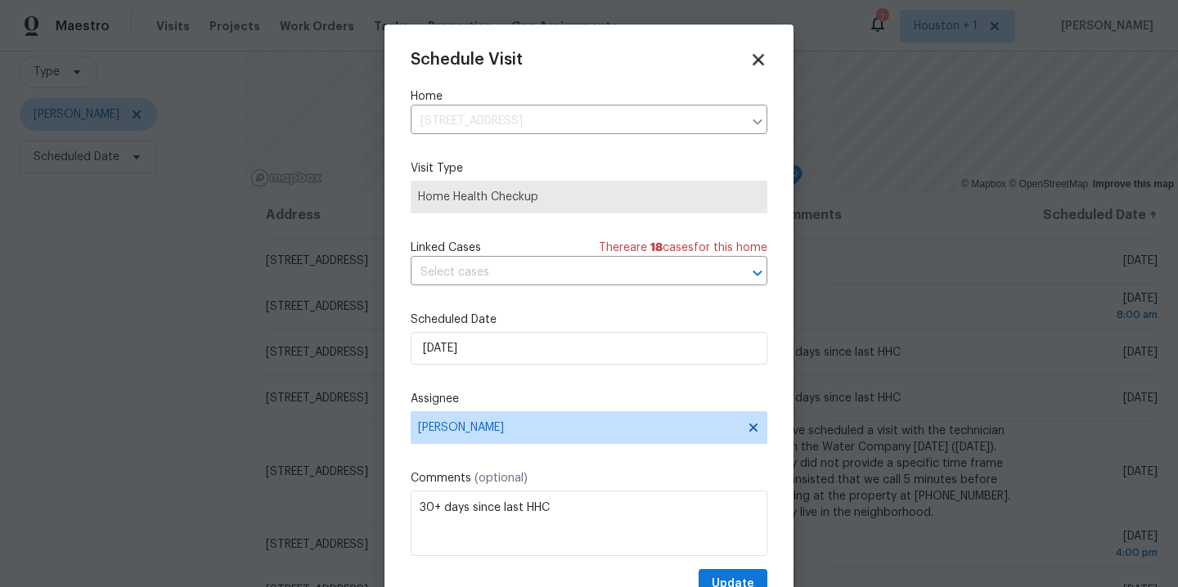
click at [749, 57] on icon at bounding box center [758, 59] width 19 height 19
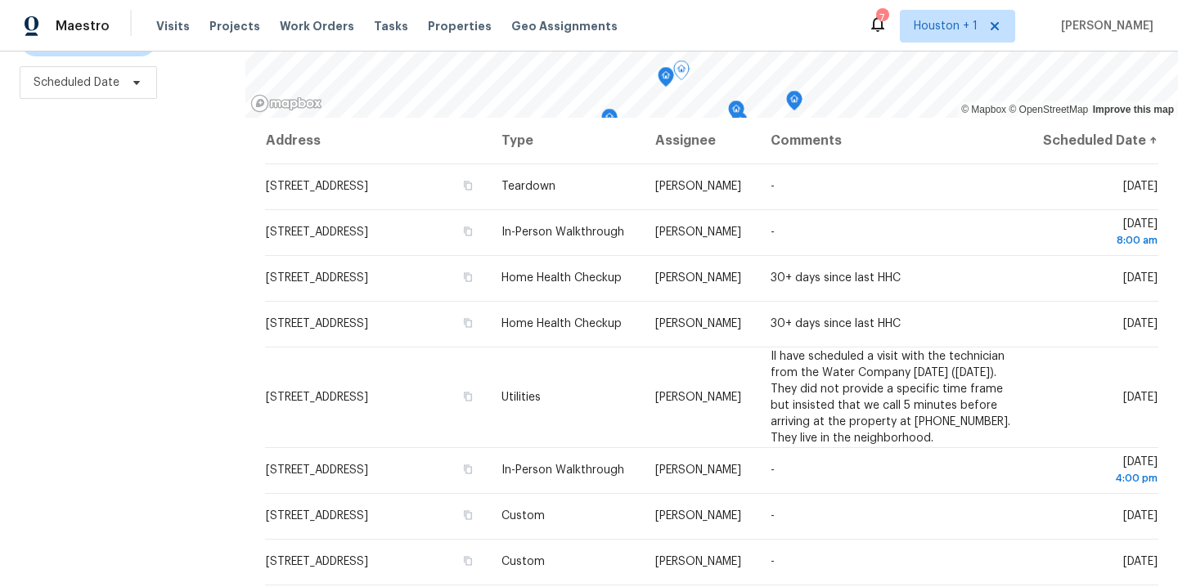
scroll to position [0, 0]
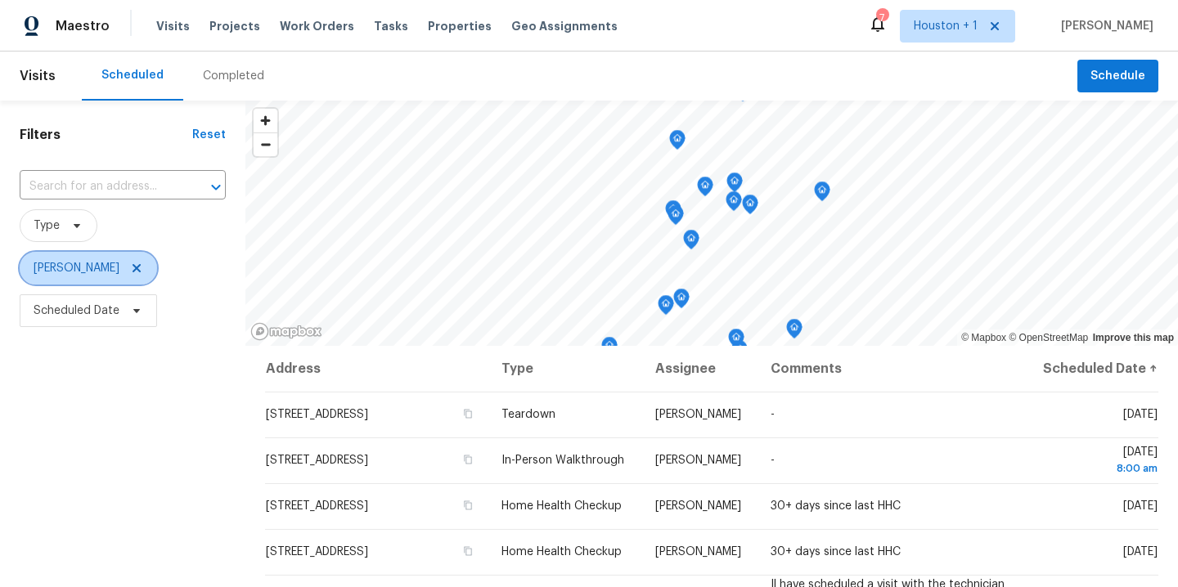
click at [143, 268] on icon at bounding box center [136, 268] width 13 height 13
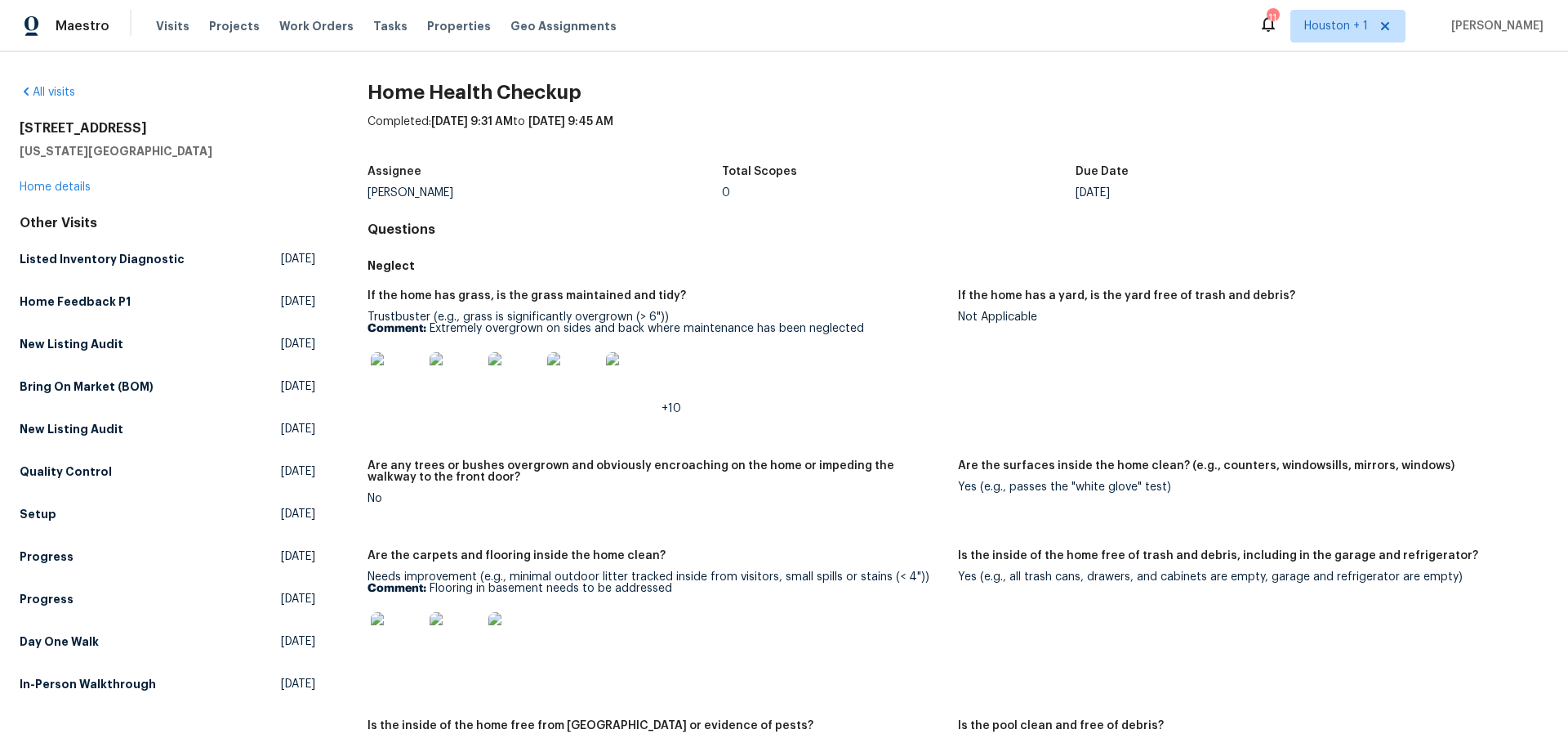
scroll to position [1110, 0]
